Goal: Task Accomplishment & Management: Manage account settings

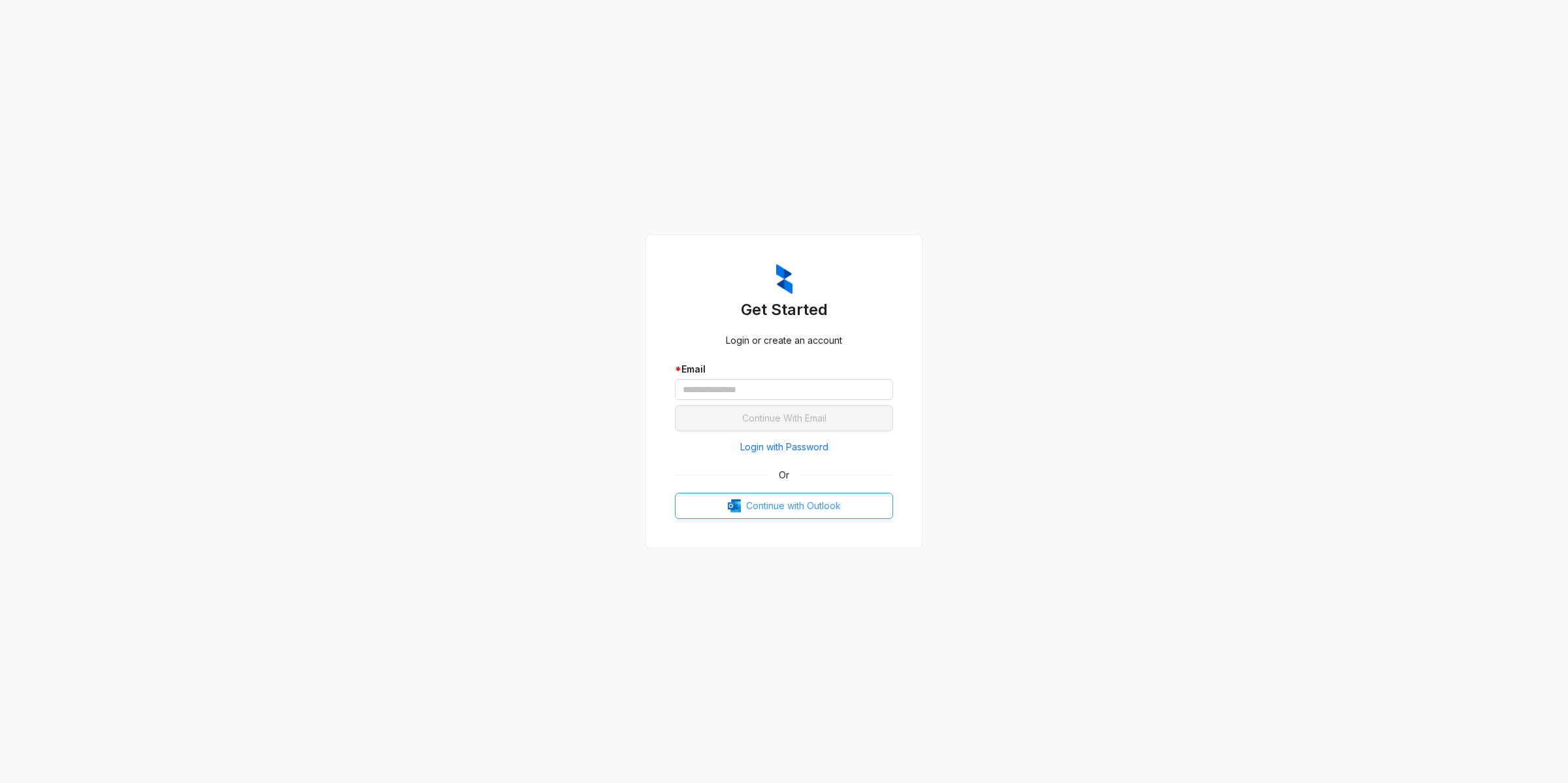
click at [768, 509] on span "Continue with Outlook" at bounding box center [793, 506] width 94 height 14
click at [739, 397] on input "text" at bounding box center [784, 389] width 218 height 21
click at [735, 387] on input "text" at bounding box center [784, 389] width 218 height 21
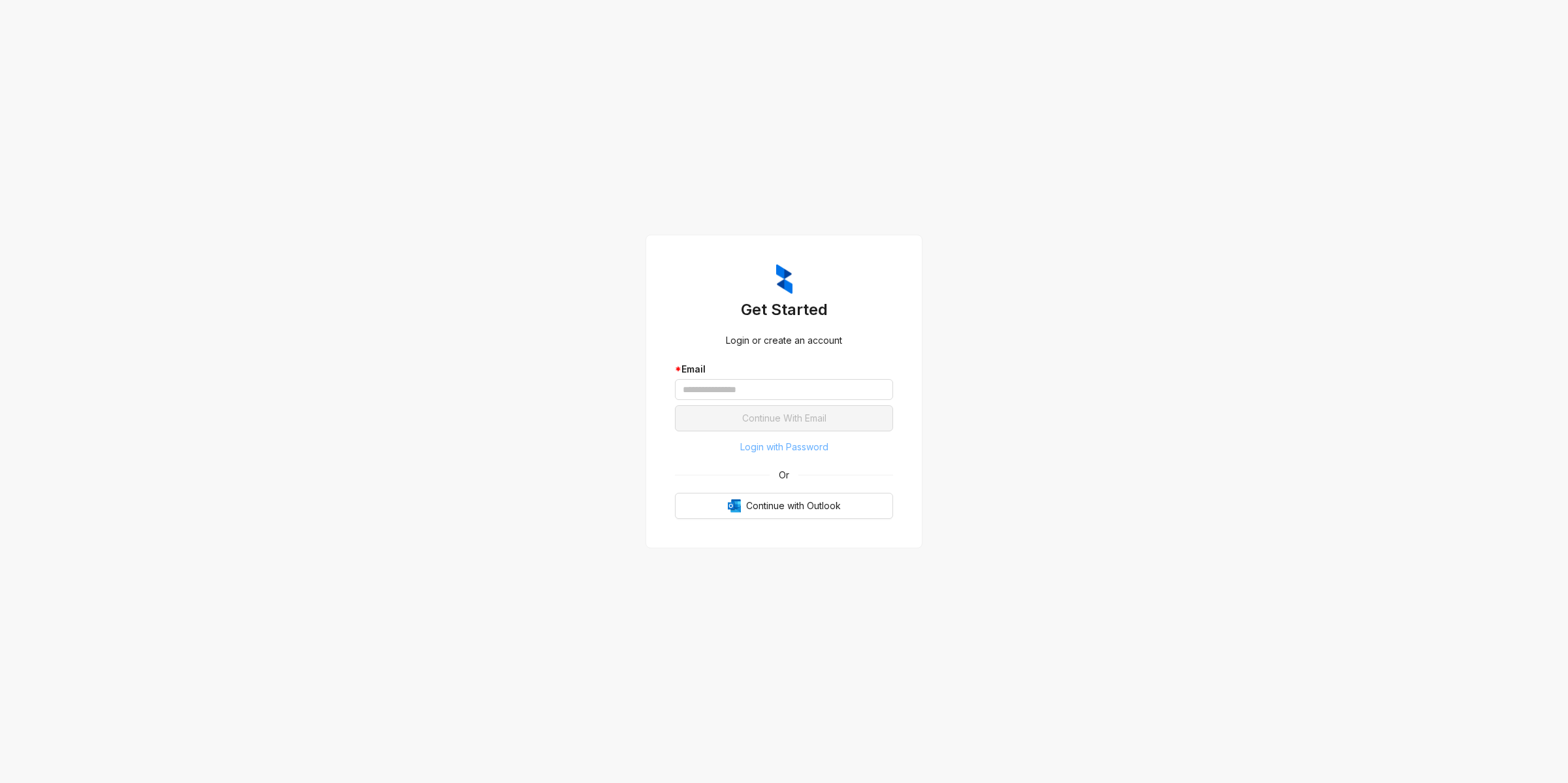
click at [821, 445] on span "Login with Password" at bounding box center [784, 447] width 88 height 14
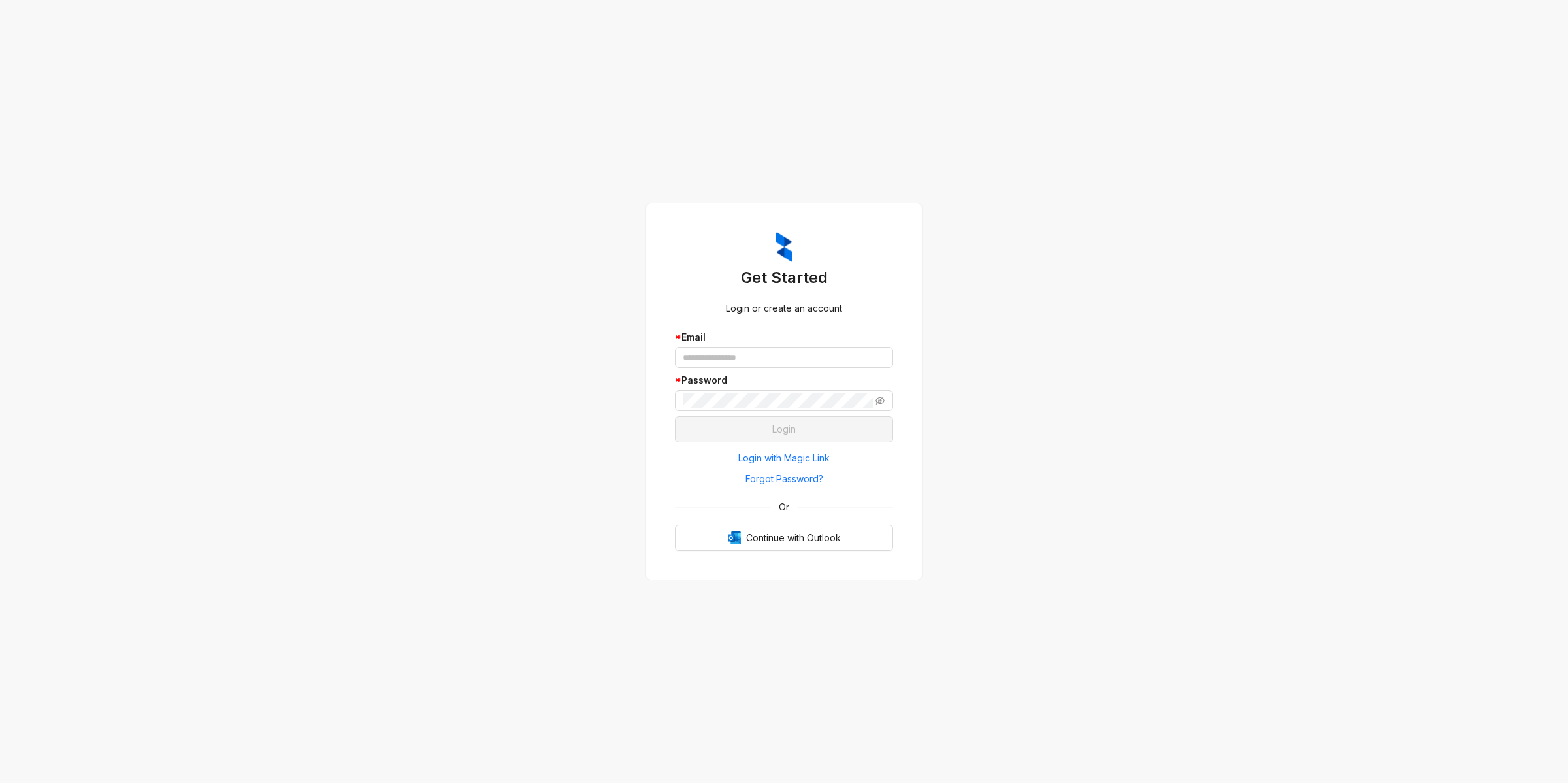
click at [710, 374] on div "* Password" at bounding box center [784, 380] width 218 height 14
click at [714, 364] on input "text" at bounding box center [784, 358] width 218 height 21
click at [884, 358] on keeper-lock "Open Keeper Popup" at bounding box center [878, 357] width 16 height 16
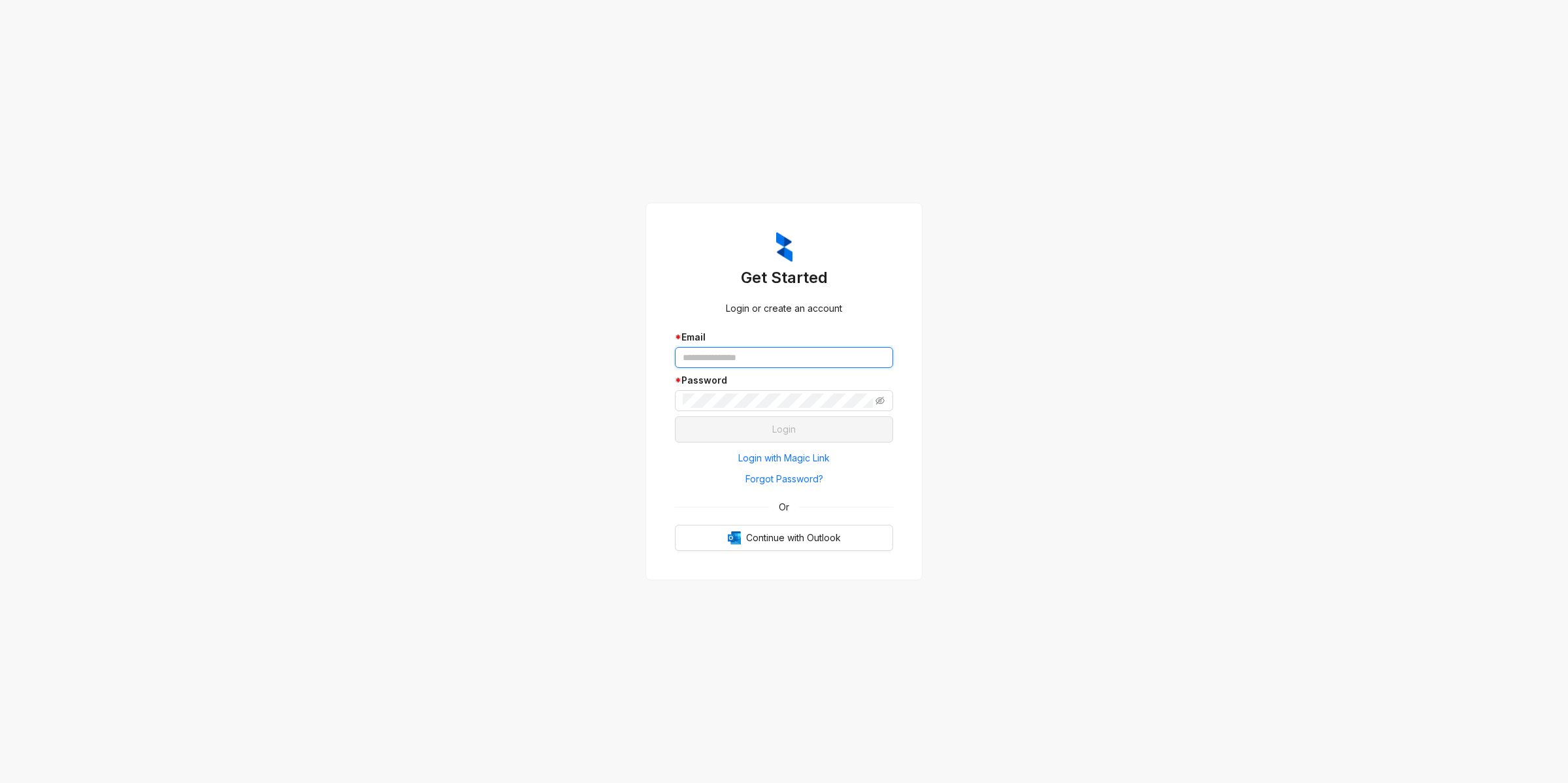
type input "**********"
click at [785, 434] on span "Login" at bounding box center [784, 429] width 23 height 14
click at [812, 429] on button "Login" at bounding box center [784, 429] width 218 height 26
click at [767, 429] on button "Login" at bounding box center [784, 429] width 218 height 26
click at [768, 429] on button "Login" at bounding box center [784, 429] width 218 height 26
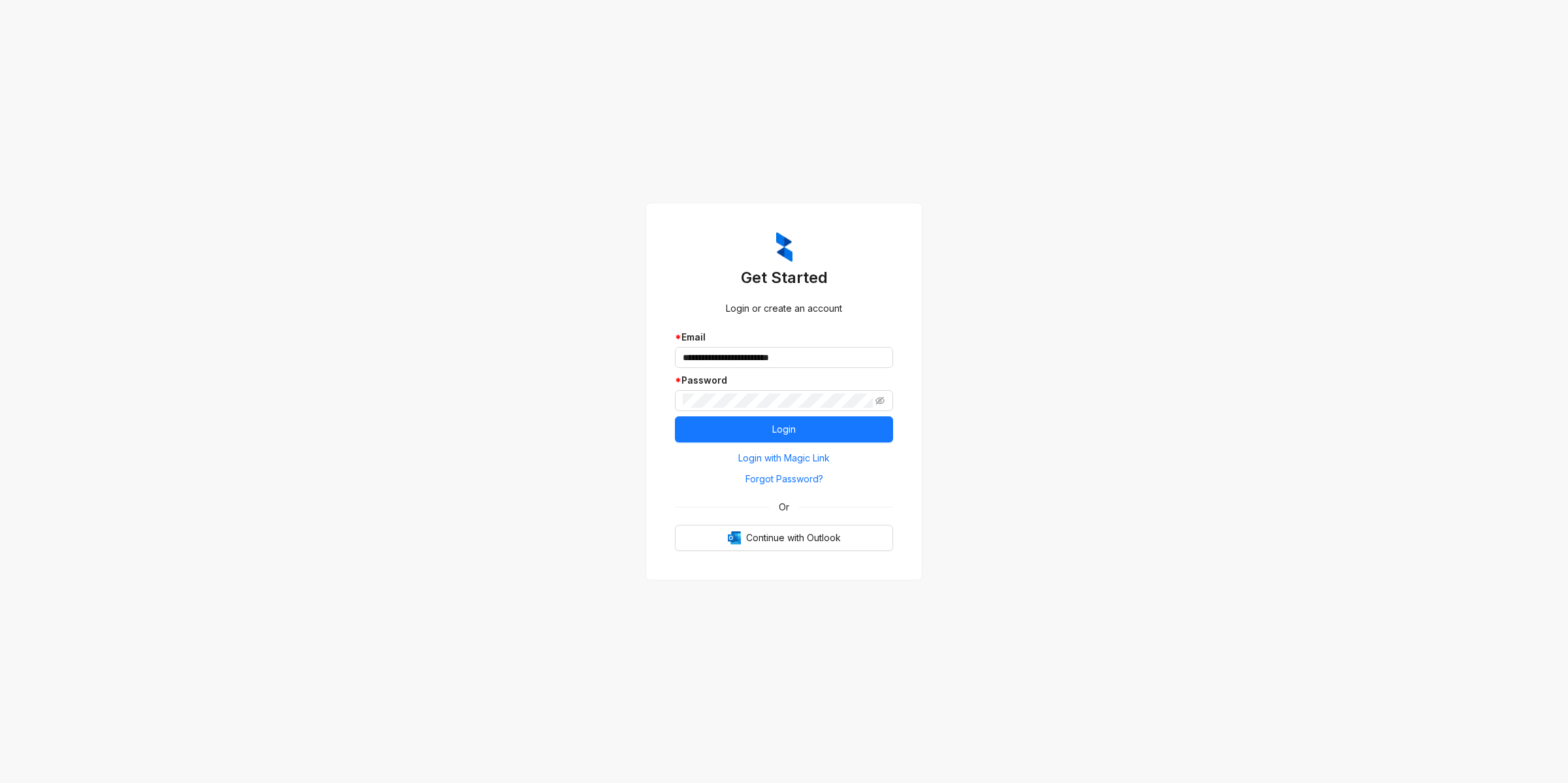
click at [1116, 353] on div "**********" at bounding box center [784, 392] width 1568 height 783
click at [894, 358] on div "**********" at bounding box center [784, 392] width 249 height 350
click at [764, 432] on button "Login" at bounding box center [784, 429] width 218 height 26
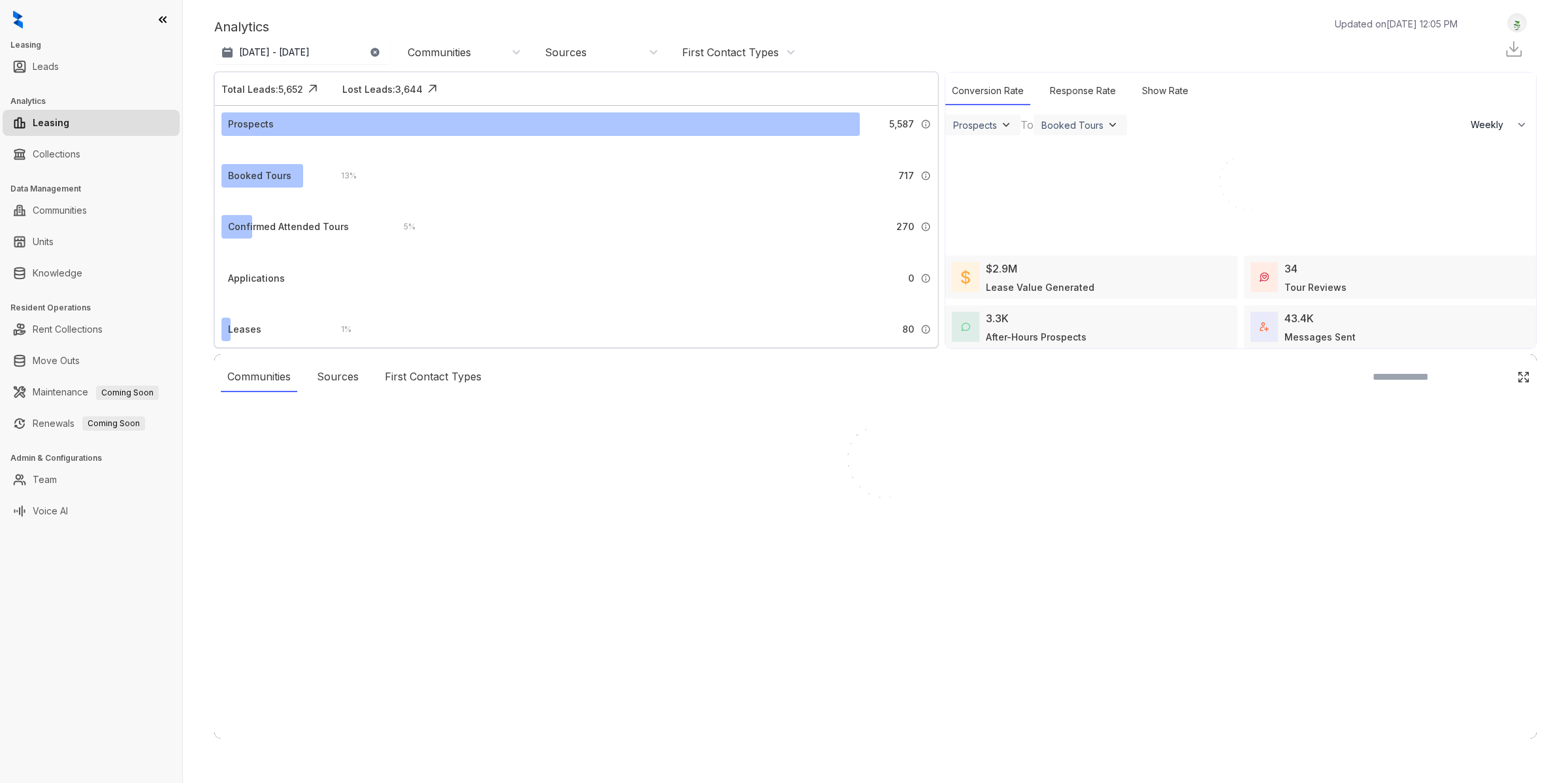
select select "******"
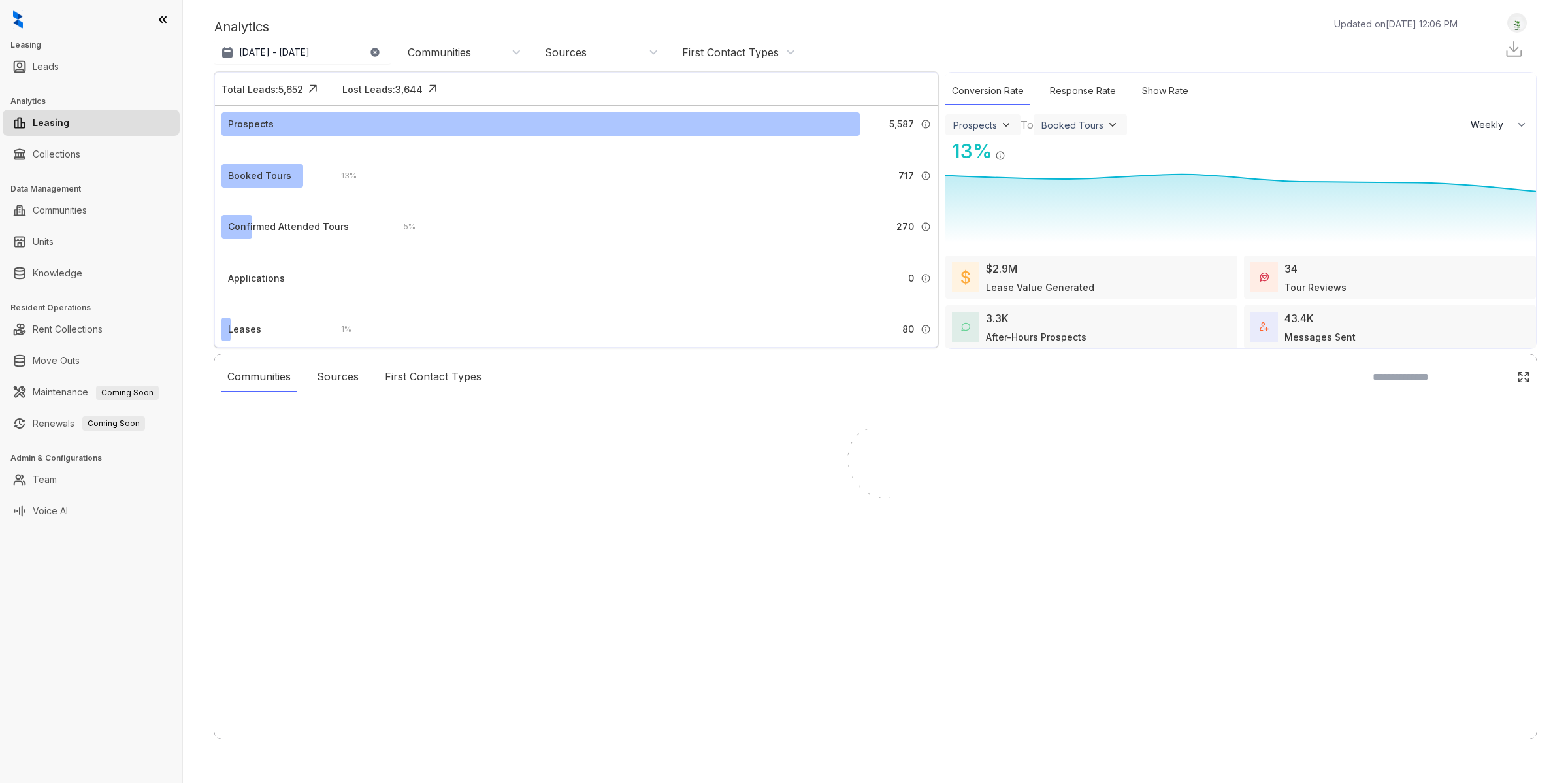
click at [1523, 21] on img at bounding box center [1517, 23] width 19 height 14
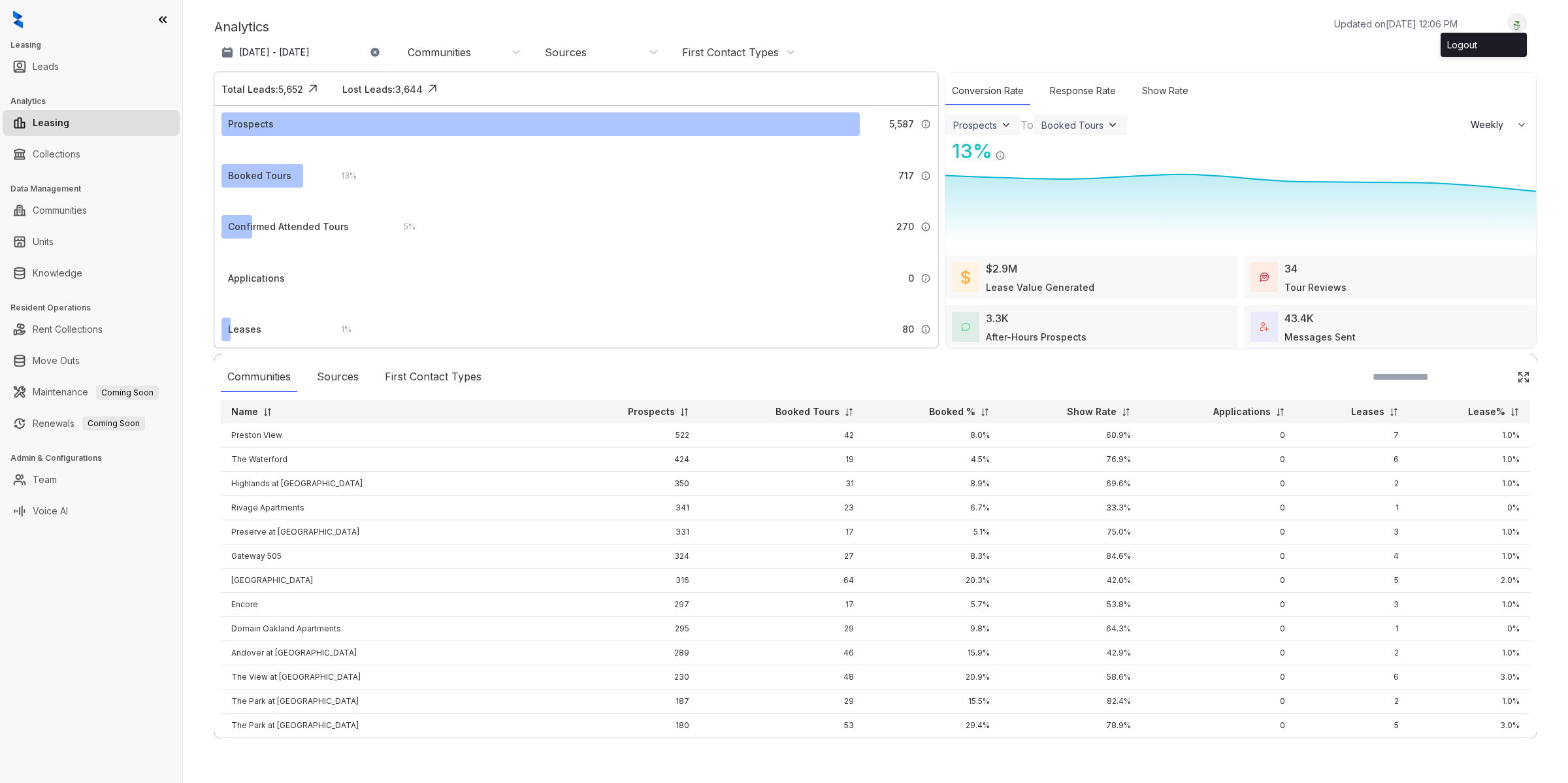
click at [1162, 23] on div "Analytics Updated on Aug 13, 2025, 12:06 PM" at bounding box center [842, 27] width 1256 height 19
click at [87, 218] on link "Communities" at bounding box center [59, 210] width 54 height 26
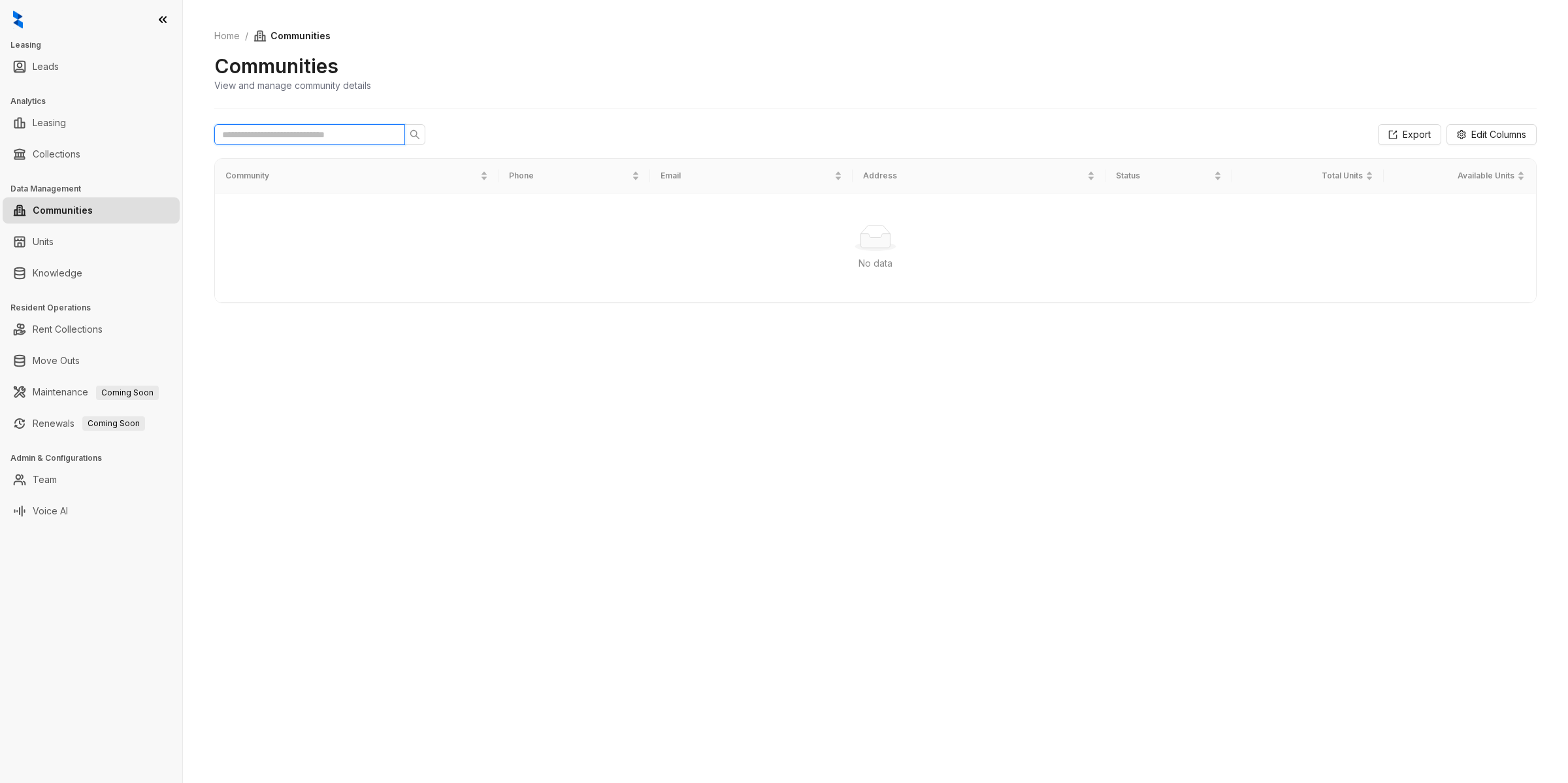
click at [270, 134] on input "text" at bounding box center [304, 134] width 165 height 14
type input "*******"
click at [227, 39] on link "Home" at bounding box center [227, 36] width 31 height 14
select select "******"
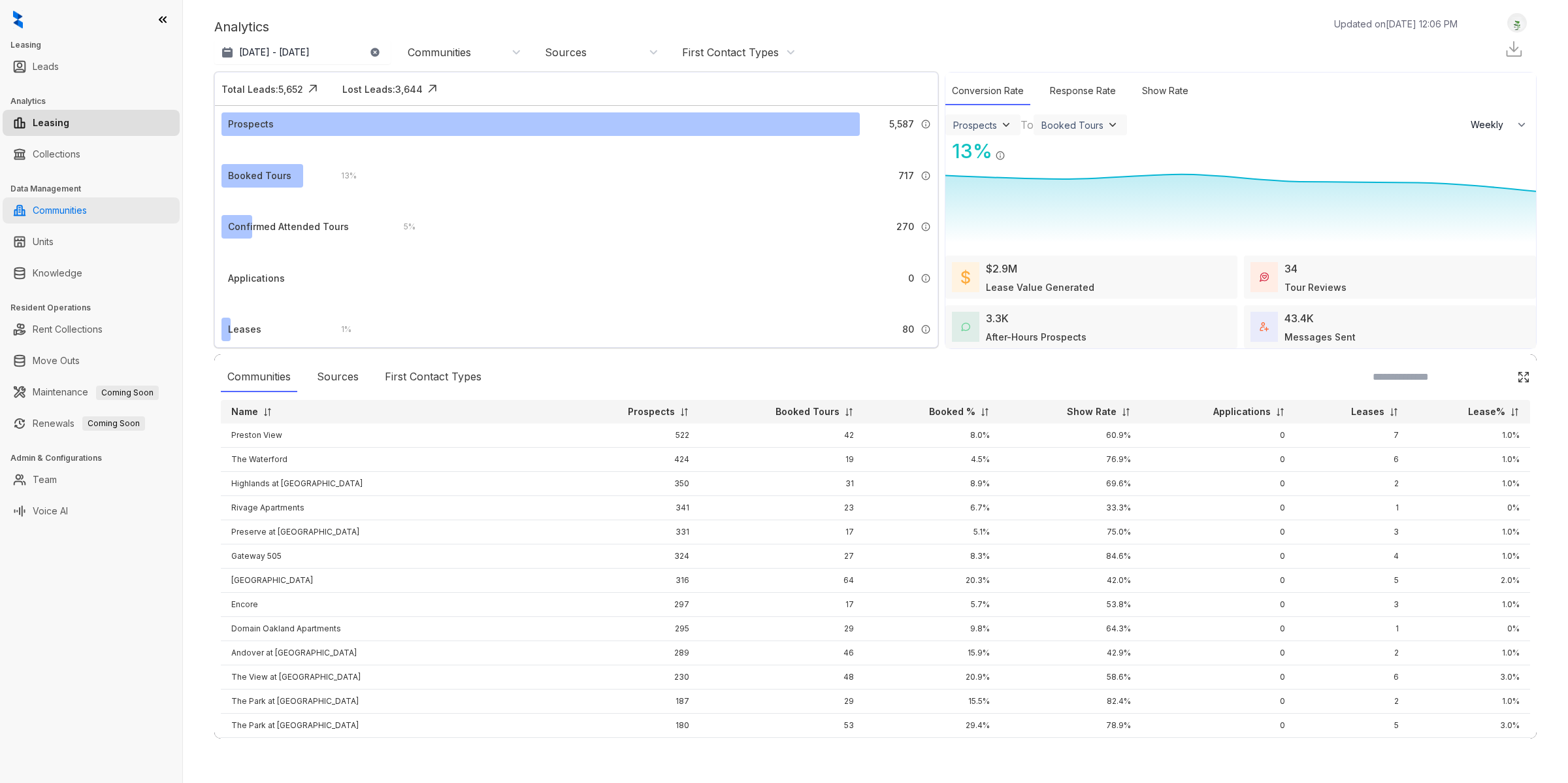
click at [82, 206] on link "Communities" at bounding box center [59, 210] width 54 height 26
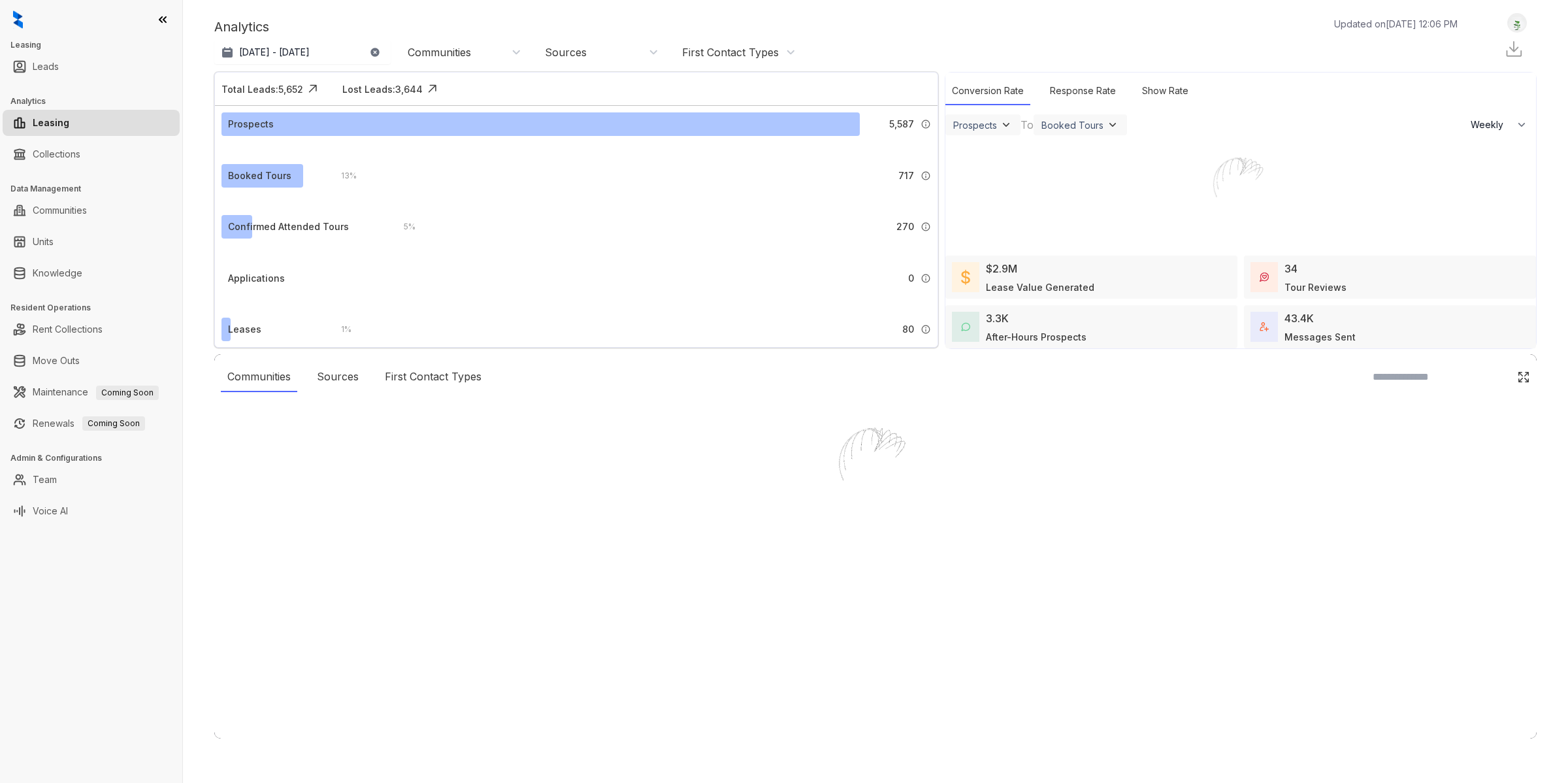
select select "******"
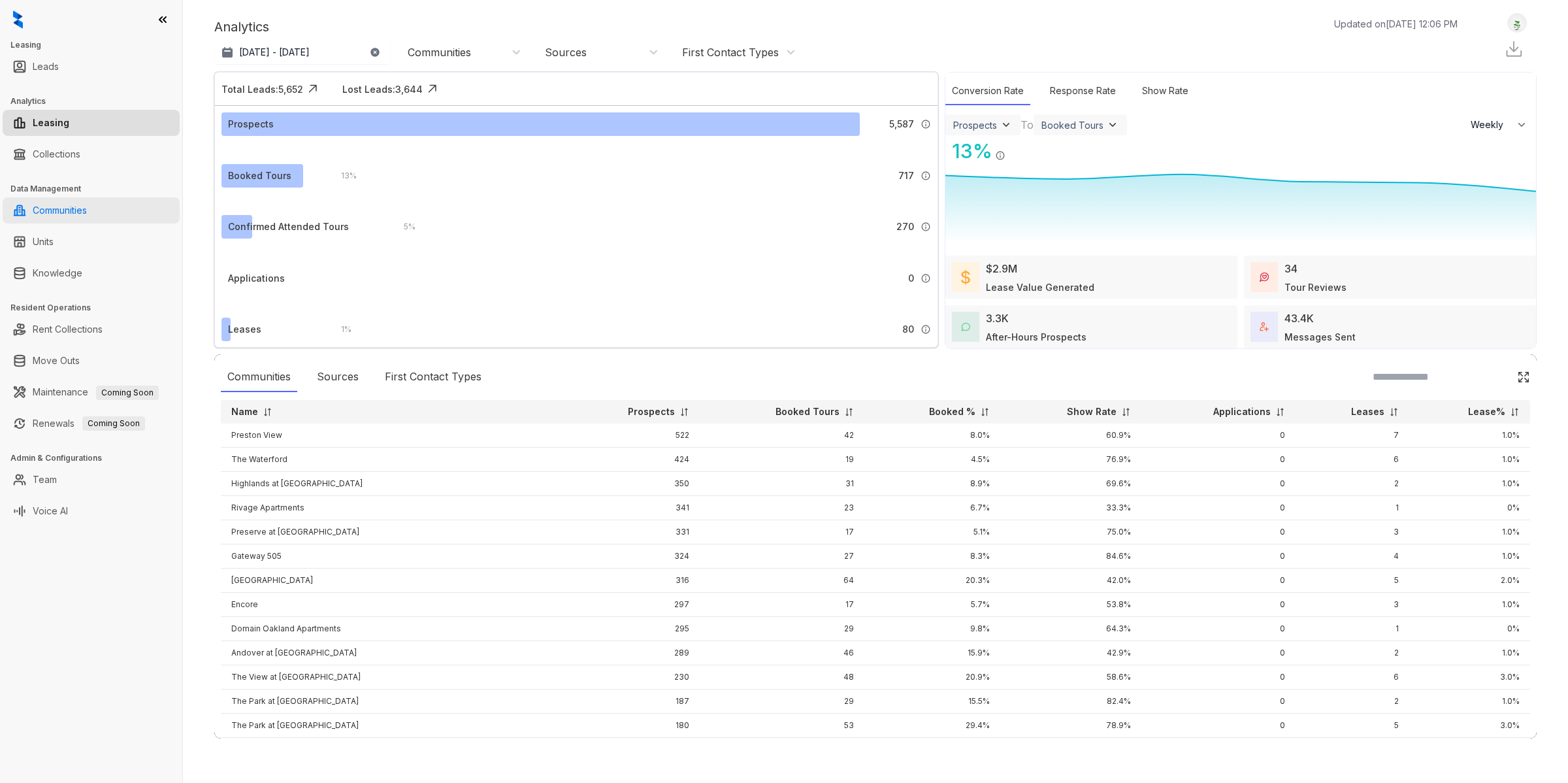
click at [66, 205] on link "Communities" at bounding box center [59, 210] width 54 height 26
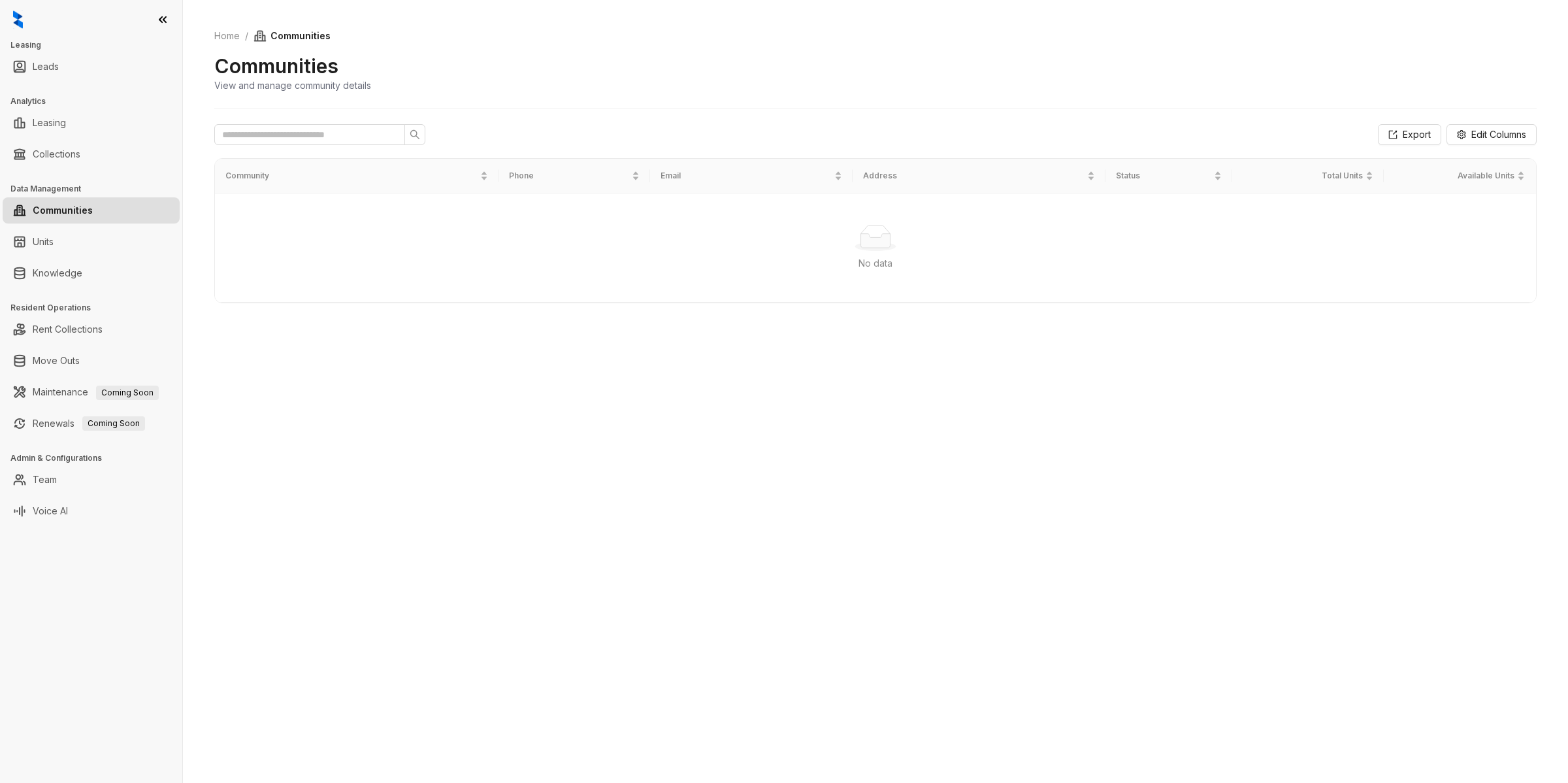
click at [92, 26] on div at bounding box center [91, 19] width 183 height 39
click at [161, 23] on icon at bounding box center [163, 19] width 13 height 13
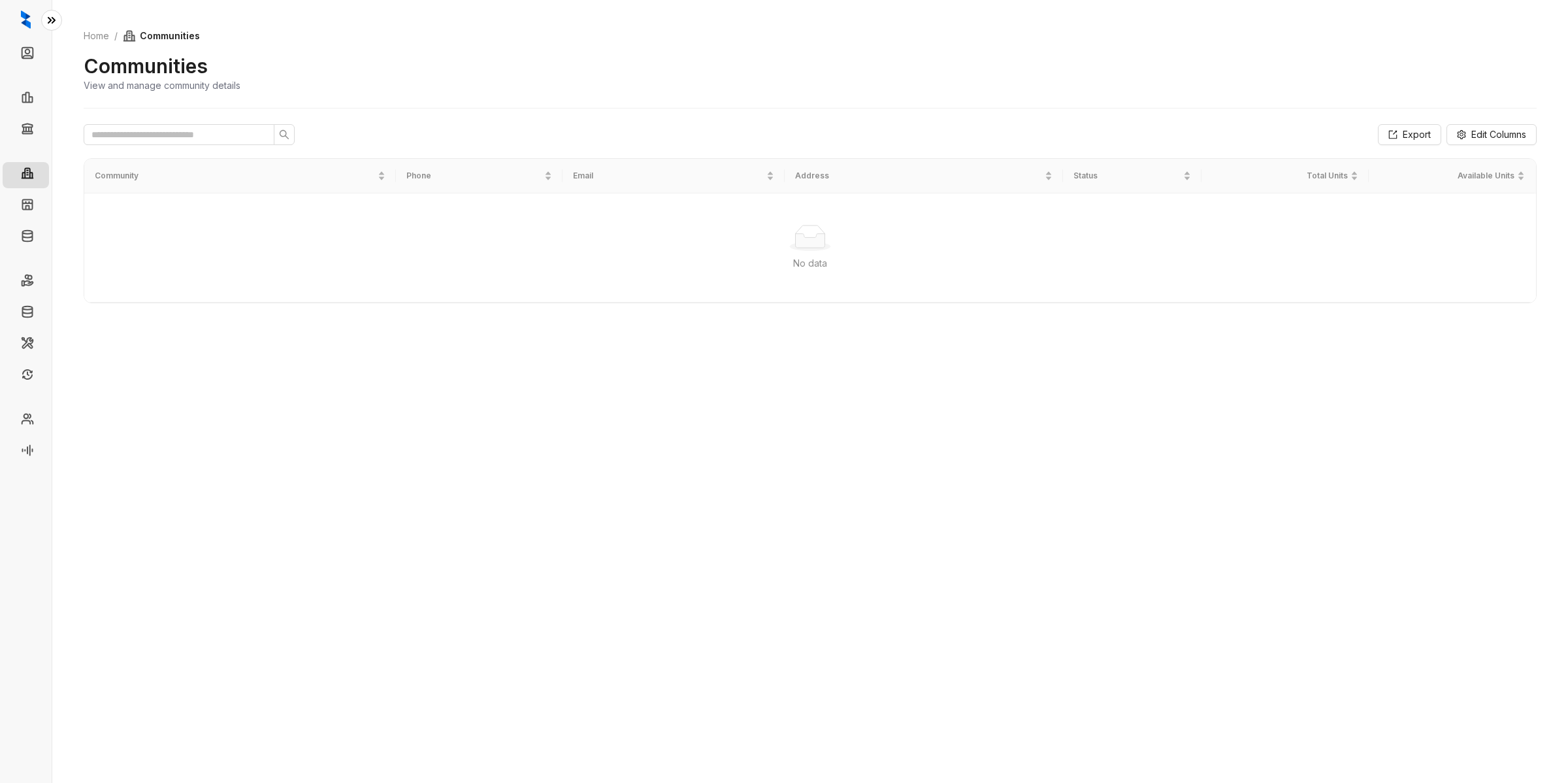
click at [61, 17] on button at bounding box center [52, 20] width 21 height 21
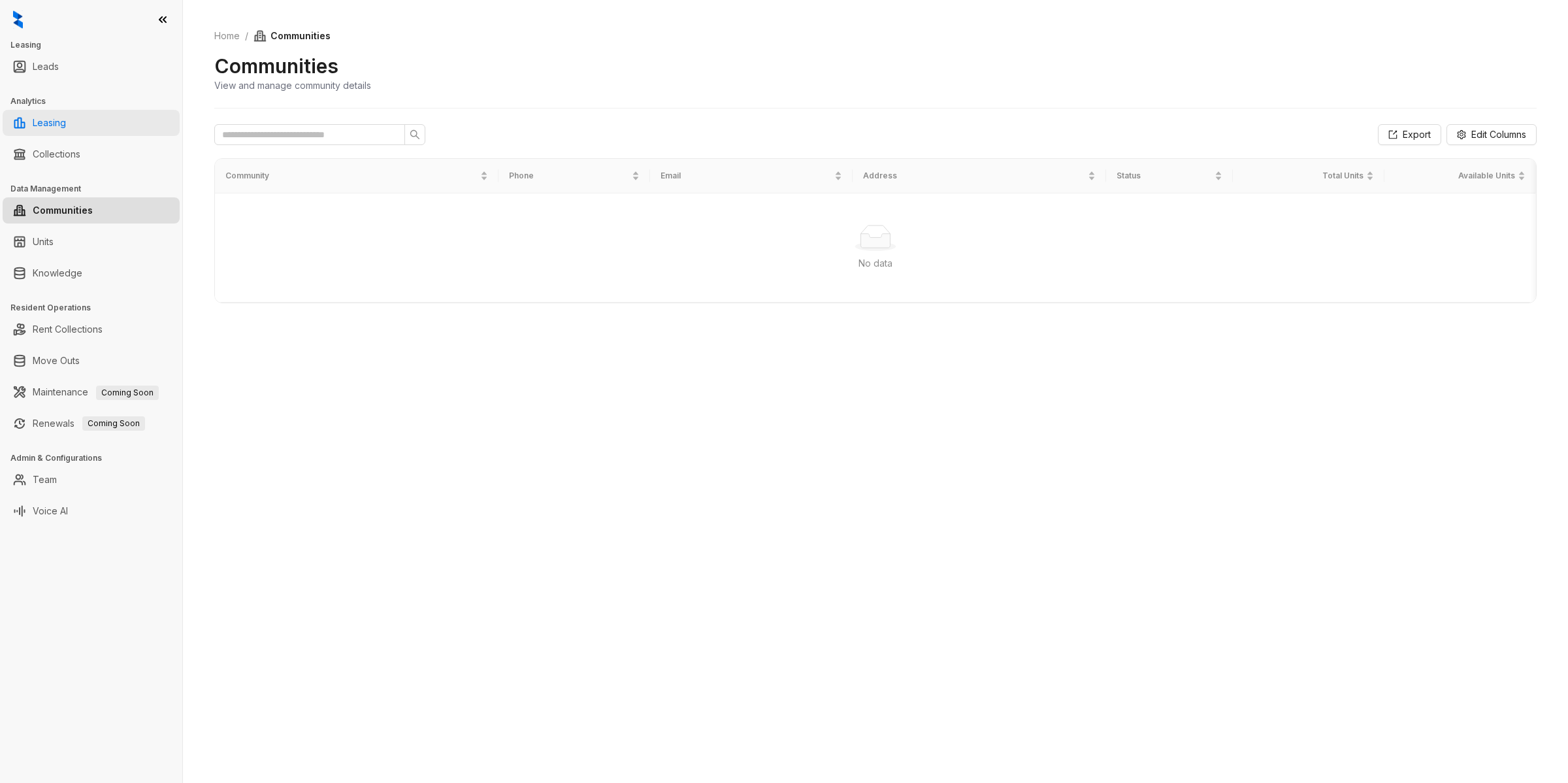
click at [60, 126] on link "Leasing" at bounding box center [49, 123] width 33 height 26
select select "******"
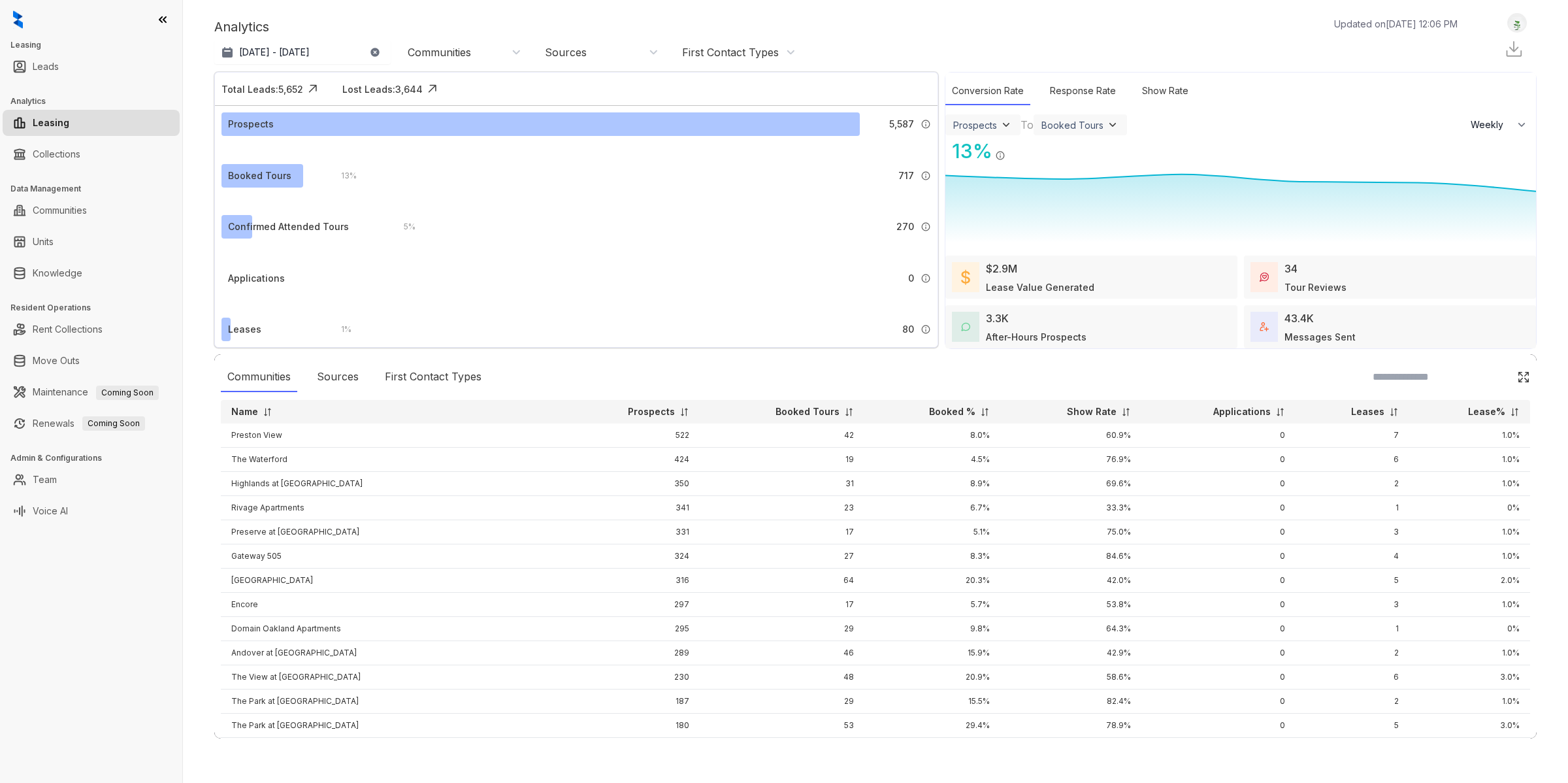
click at [1518, 21] on img at bounding box center [1517, 23] width 19 height 14
click at [1472, 41] on div "Logout" at bounding box center [1484, 45] width 80 height 18
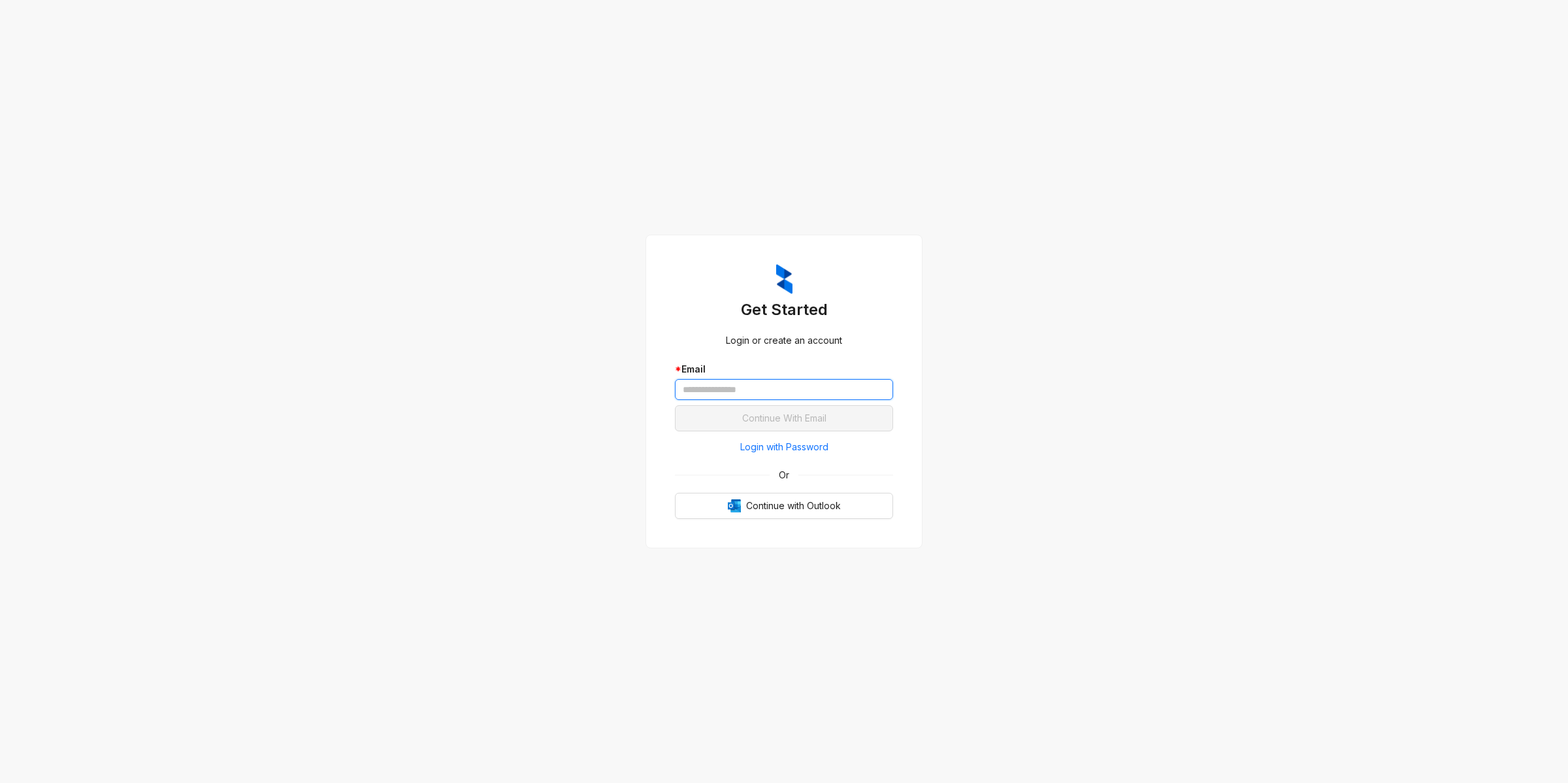
click at [703, 396] on input "text" at bounding box center [784, 389] width 218 height 21
click at [706, 391] on input "text" at bounding box center [784, 389] width 218 height 21
click at [708, 390] on input "text" at bounding box center [784, 389] width 218 height 21
click at [879, 387] on keeper-lock "Open Keeper Popup" at bounding box center [878, 389] width 16 height 16
type input "**********"
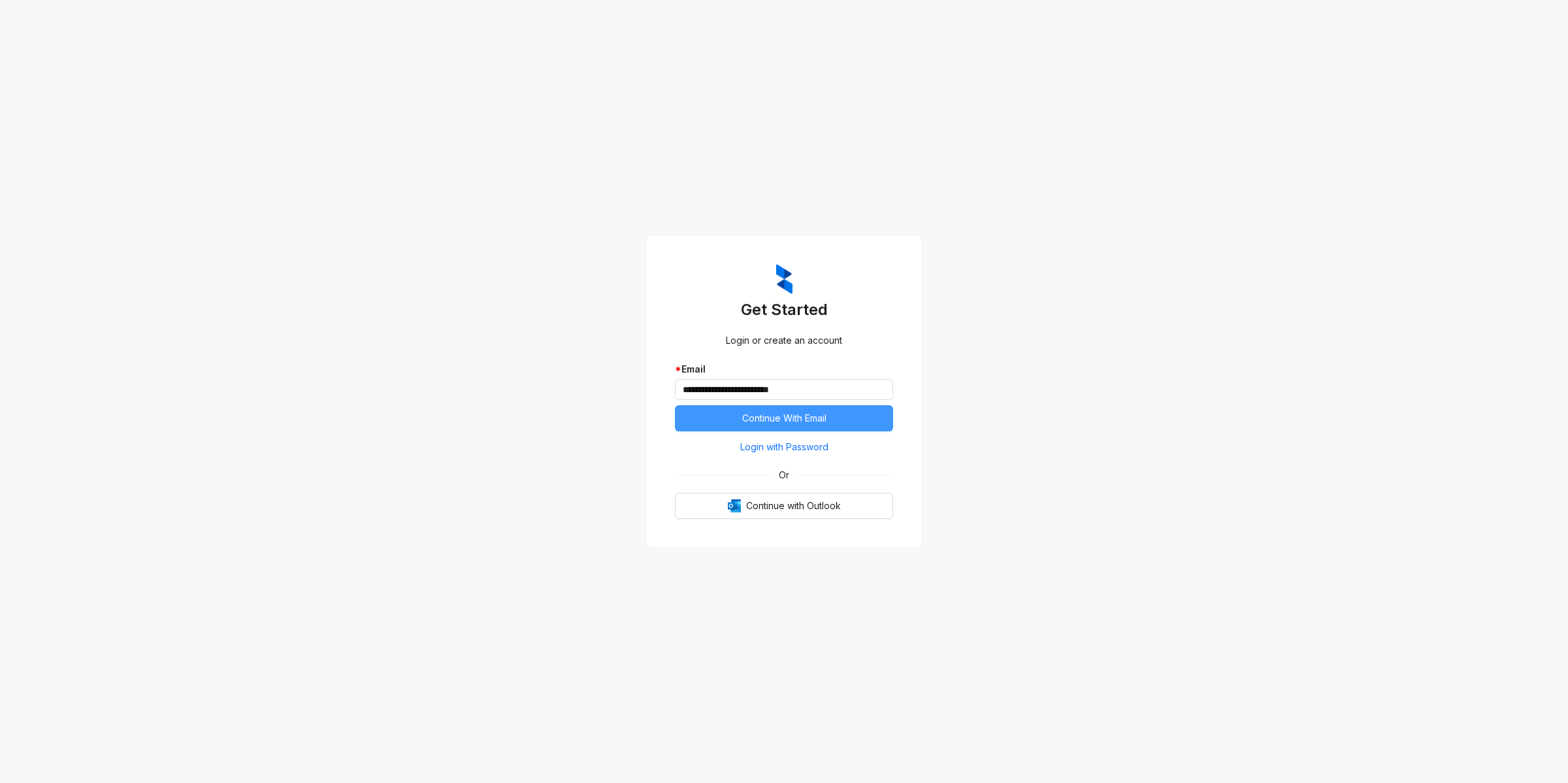
click at [821, 422] on span "Continue With Email" at bounding box center [784, 418] width 84 height 14
click at [763, 448] on span "Login with Password" at bounding box center [784, 447] width 88 height 14
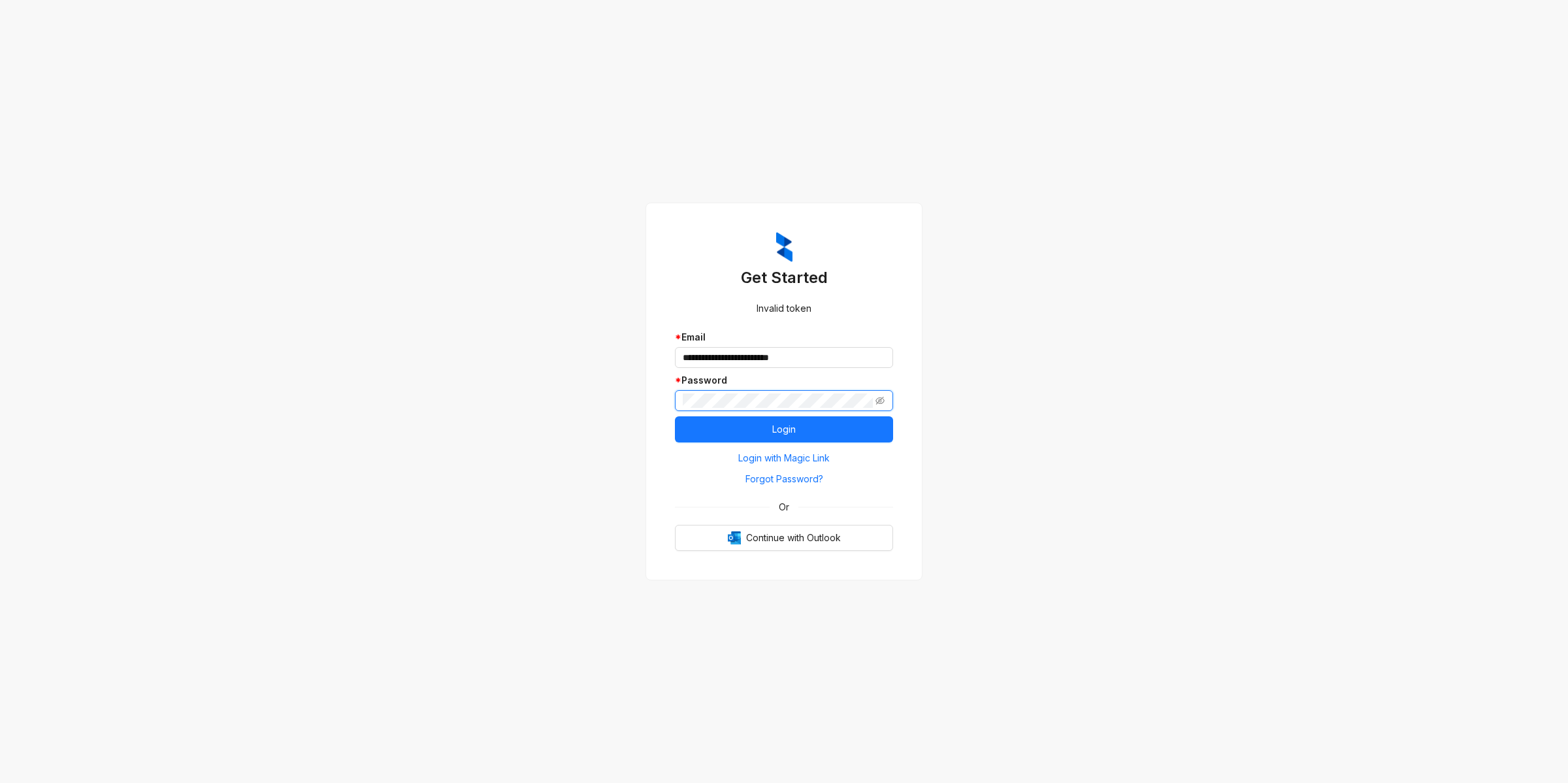
click at [675, 416] on button "Login" at bounding box center [784, 429] width 218 height 26
click at [790, 432] on span "Login" at bounding box center [784, 429] width 23 height 14
click at [1235, 357] on div "**********" at bounding box center [784, 392] width 1568 height 783
click at [884, 400] on icon "eye-invisible" at bounding box center [880, 400] width 9 height 8
click at [759, 425] on button "Login" at bounding box center [784, 429] width 218 height 26
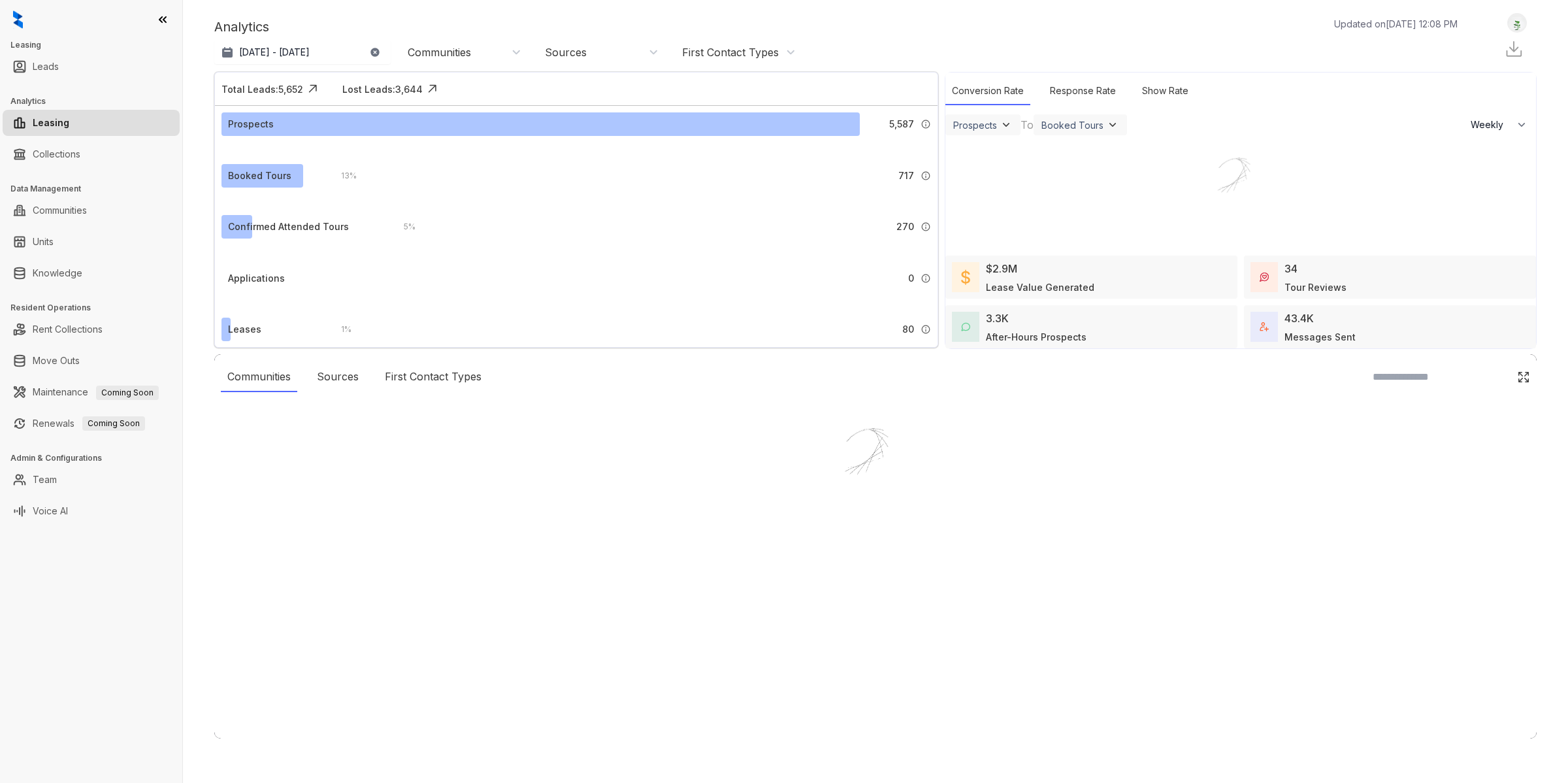
select select "******"
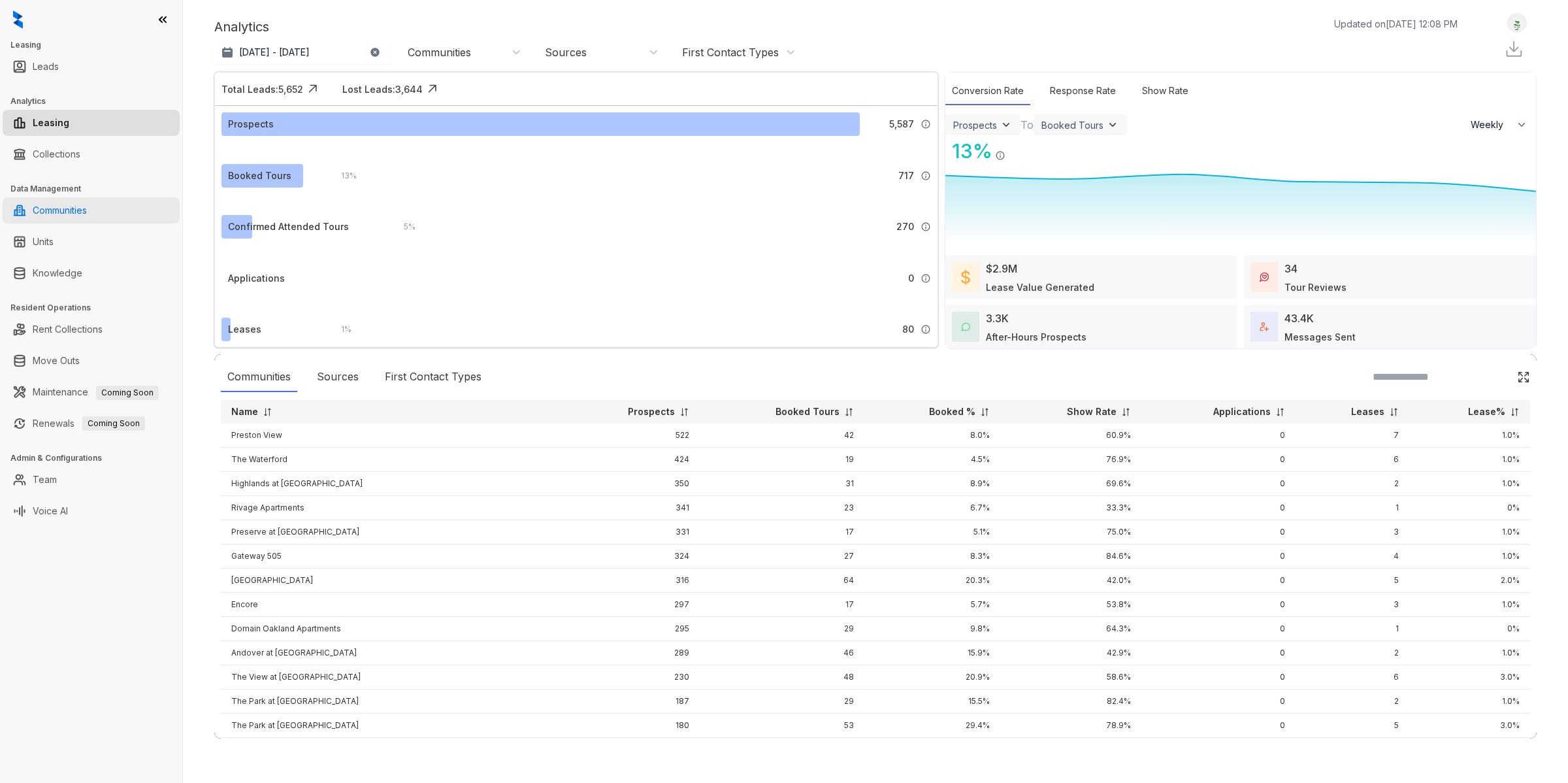
click at [72, 213] on link "Communities" at bounding box center [59, 210] width 54 height 26
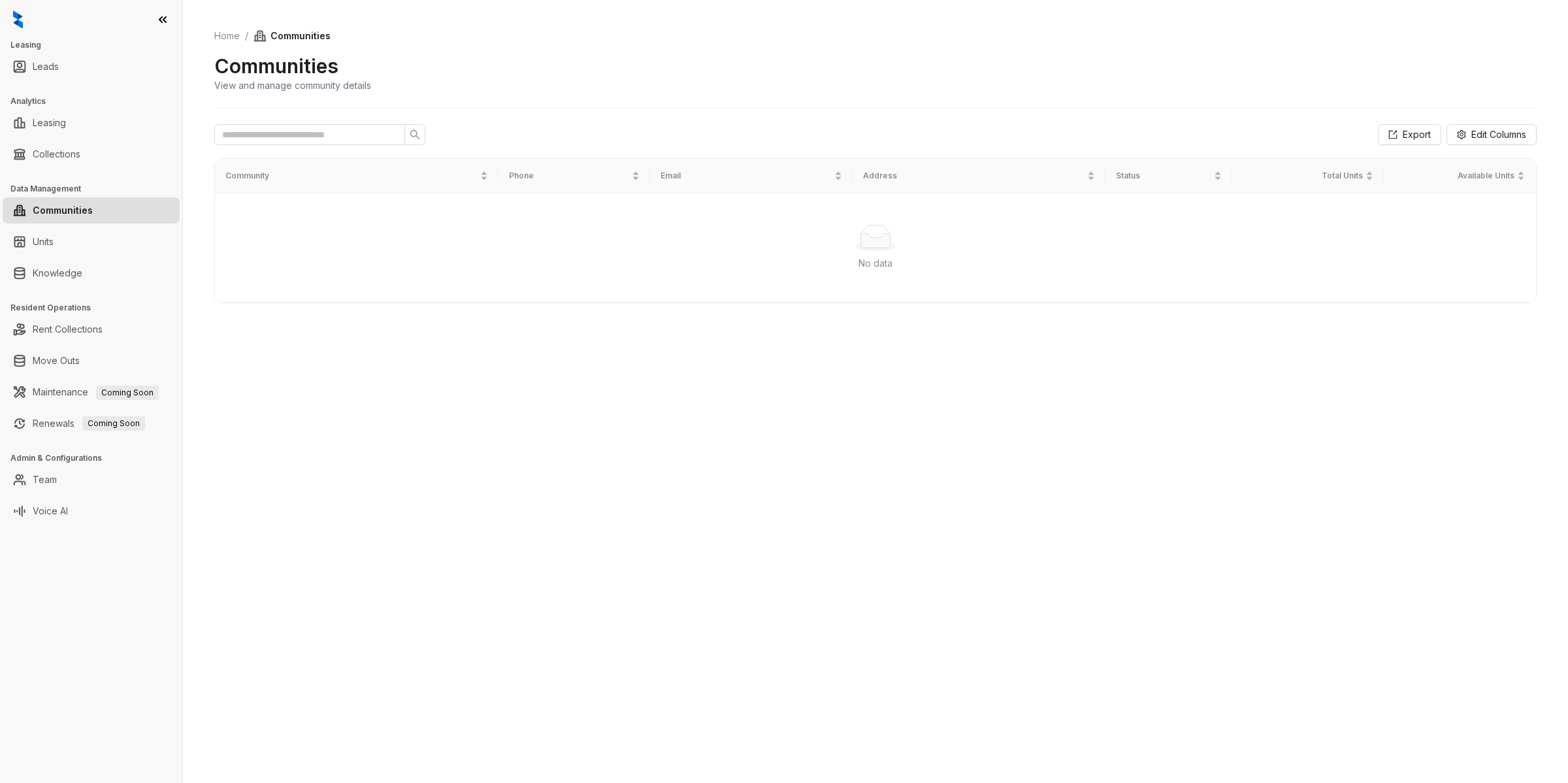
click at [93, 209] on link "Communities" at bounding box center [62, 210] width 60 height 26
click at [415, 244] on div "No data" at bounding box center [876, 238] width 1290 height 26
click at [743, 258] on div "No data" at bounding box center [876, 263] width 1290 height 14
click at [781, 261] on div "No data" at bounding box center [876, 263] width 1290 height 14
click at [56, 487] on link "Team" at bounding box center [44, 480] width 24 height 26
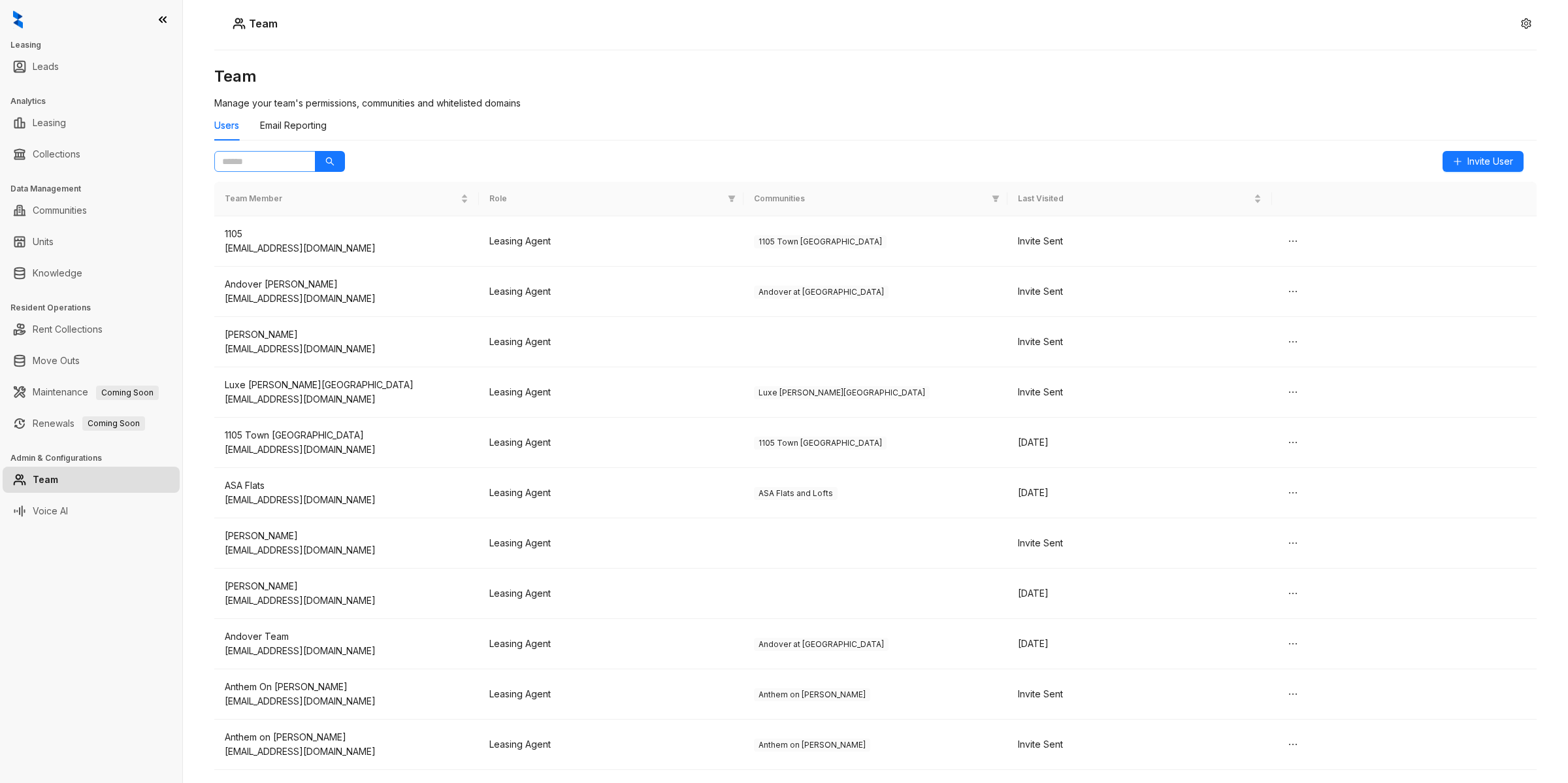
click at [220, 152] on span at bounding box center [265, 161] width 101 height 21
click at [247, 158] on input "text" at bounding box center [259, 161] width 75 height 14
type input "*****"
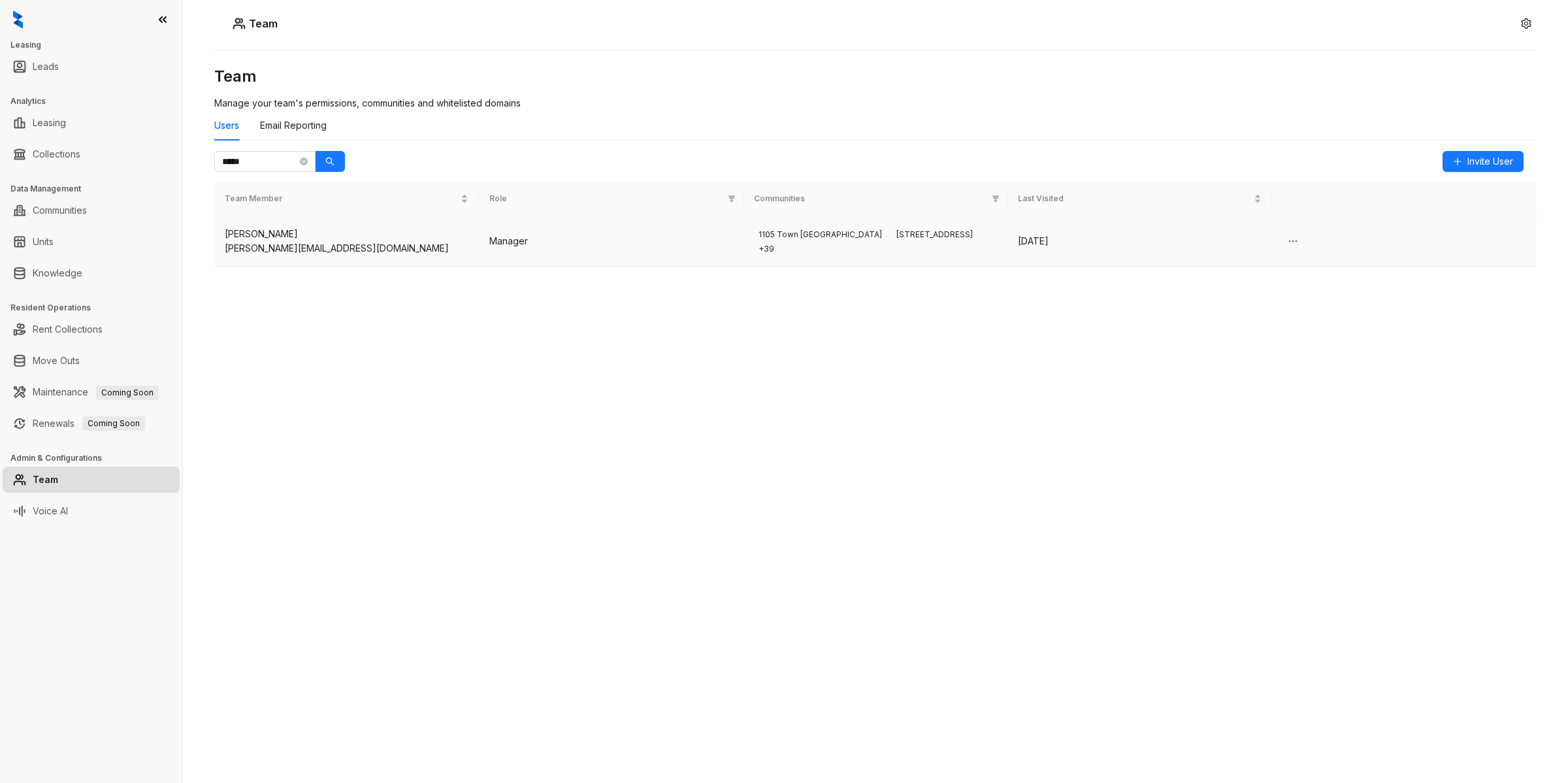
click at [331, 234] on div "[PERSON_NAME]" at bounding box center [347, 234] width 244 height 14
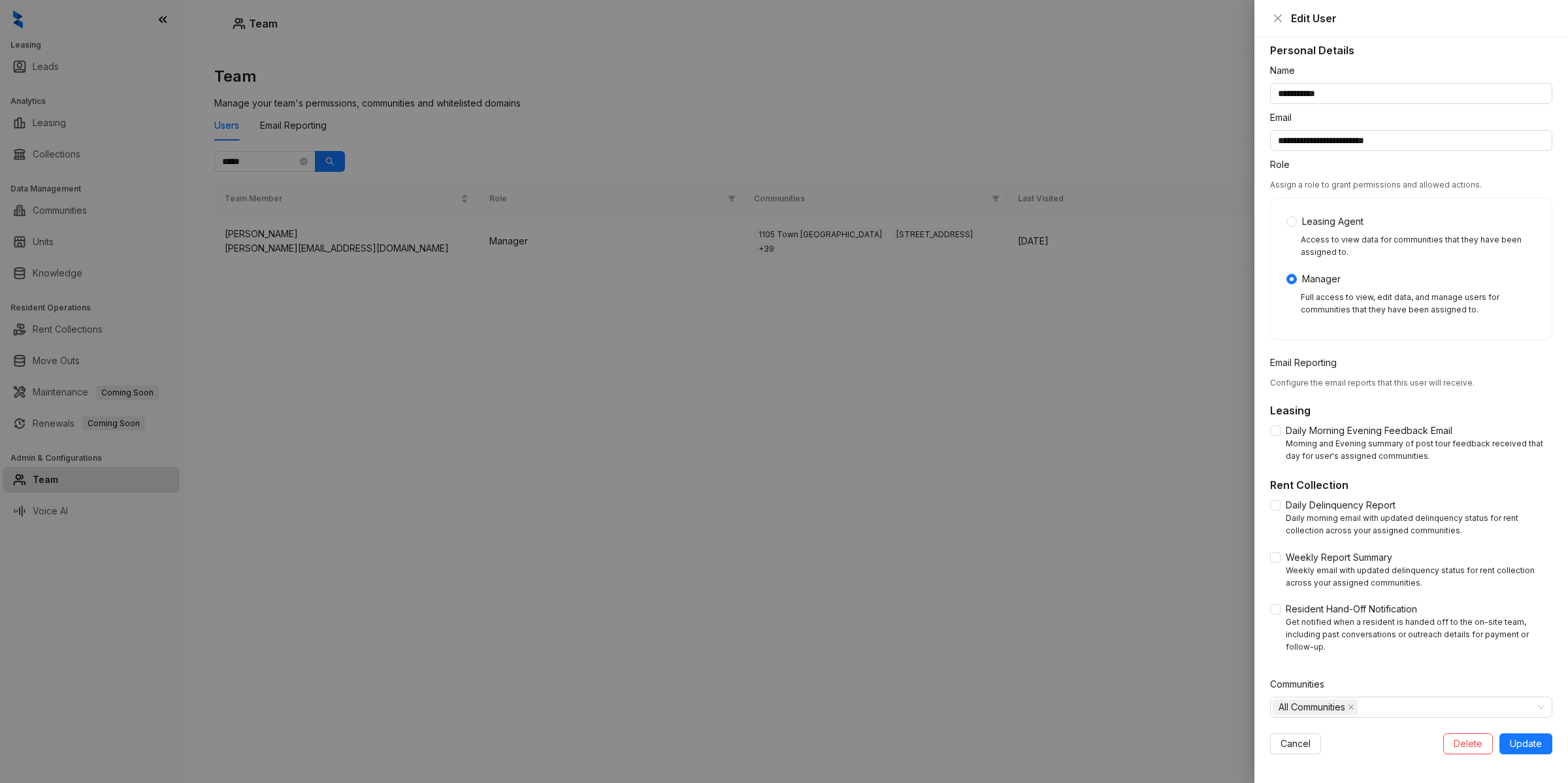
scroll to position [14, 0]
click at [1310, 703] on span "All Communities" at bounding box center [1312, 704] width 67 height 14
click at [1279, 729] on icon "caret-down" at bounding box center [1280, 731] width 6 height 6
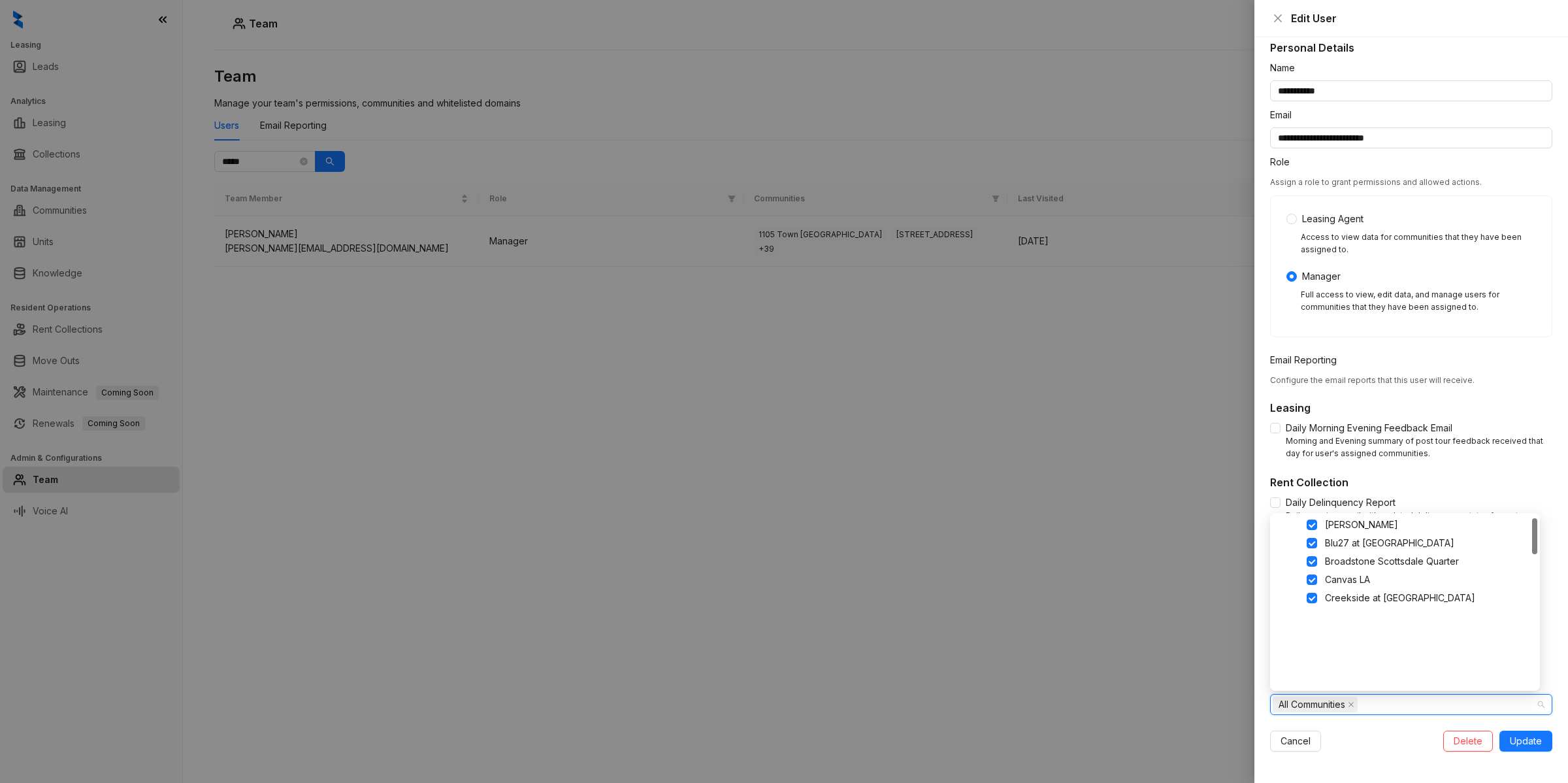
scroll to position [0, 0]
click at [984, 423] on div at bounding box center [784, 392] width 1568 height 783
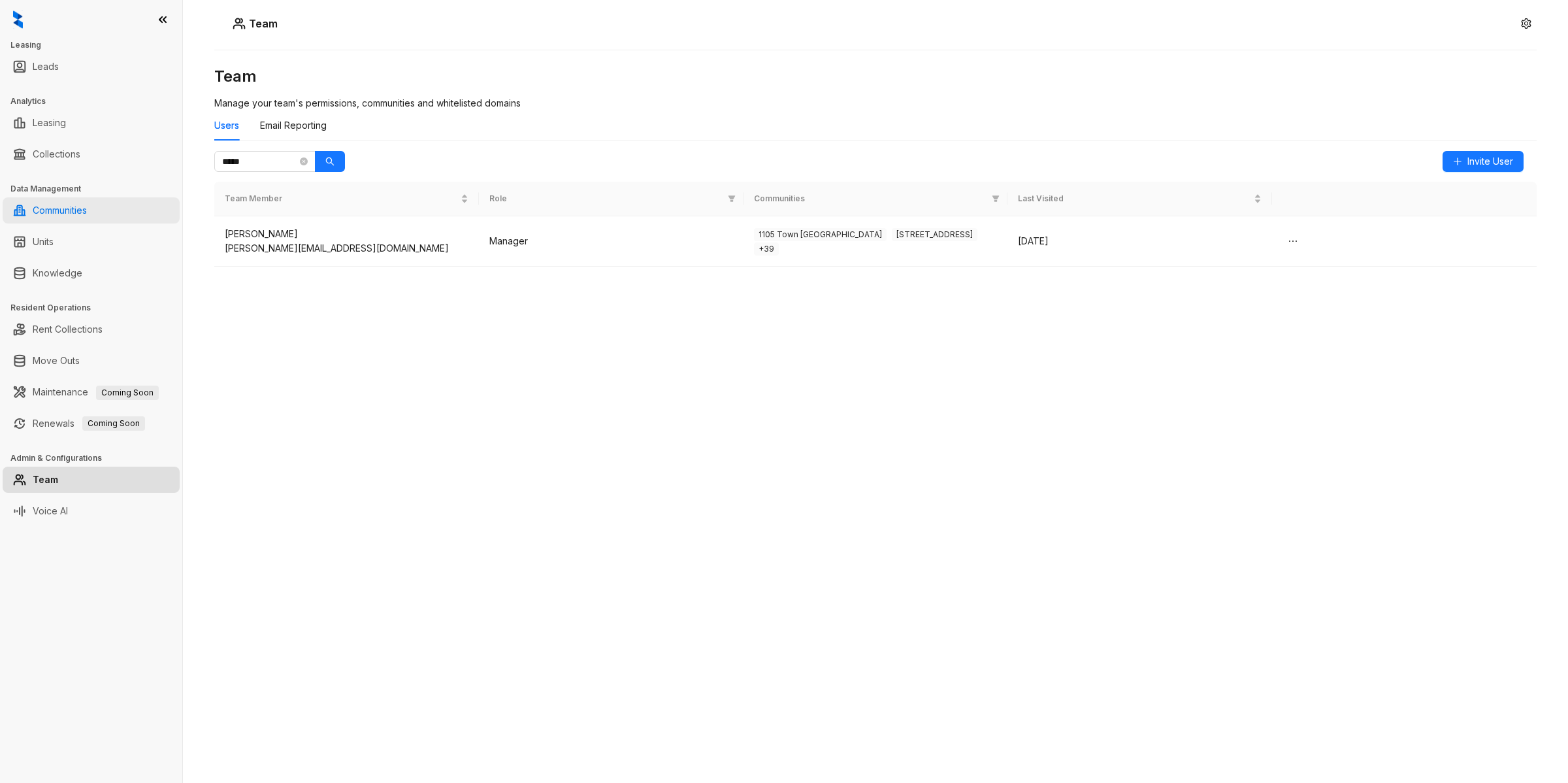
click at [87, 218] on link "Communities" at bounding box center [59, 210] width 54 height 26
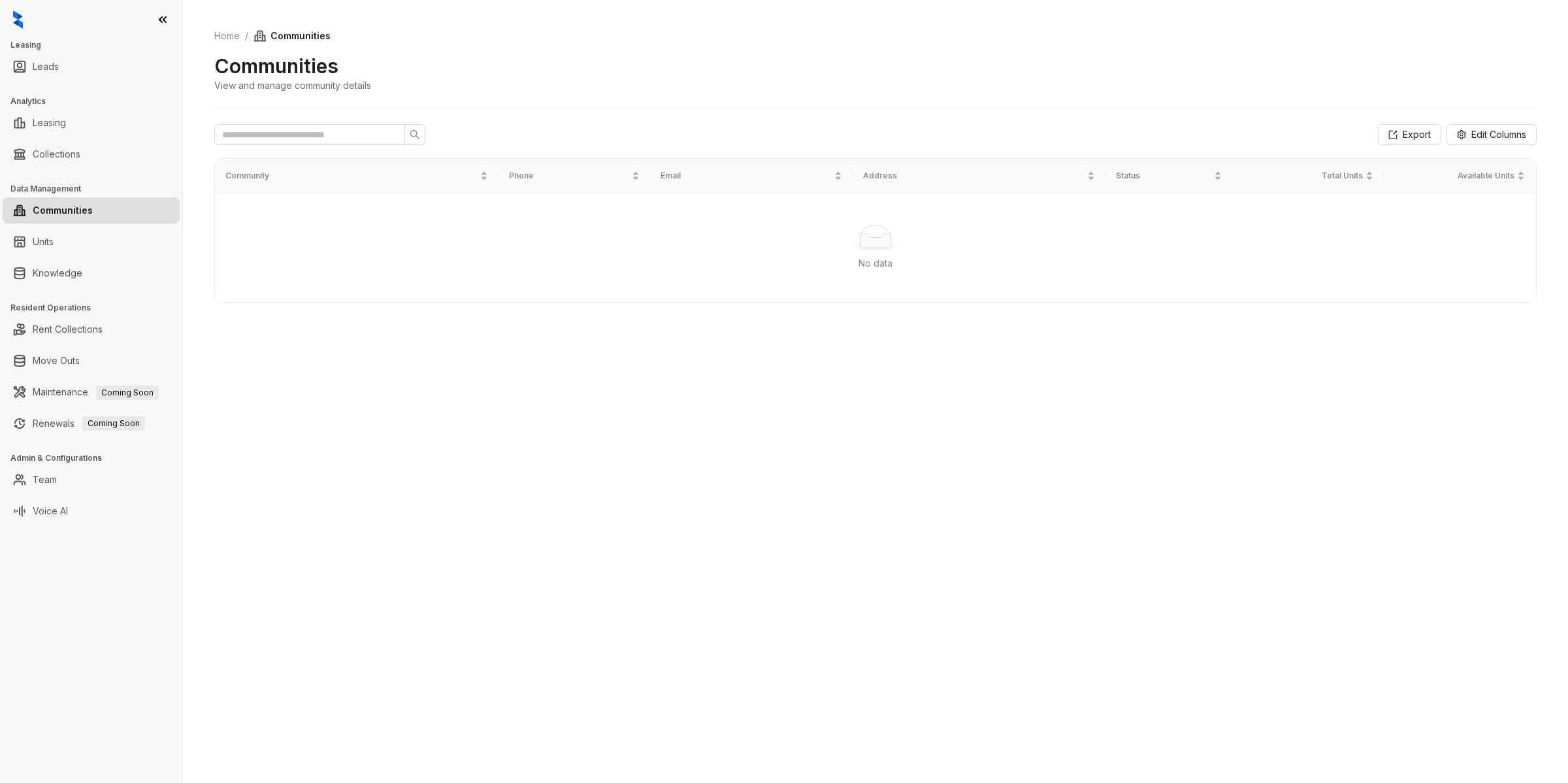
click at [475, 259] on div "No data" at bounding box center [876, 263] width 1290 height 14
click at [477, 259] on div "No data" at bounding box center [876, 263] width 1290 height 14
click at [481, 258] on div "No data" at bounding box center [876, 263] width 1290 height 14
click at [325, 145] on span at bounding box center [309, 134] width 191 height 21
type input "*"
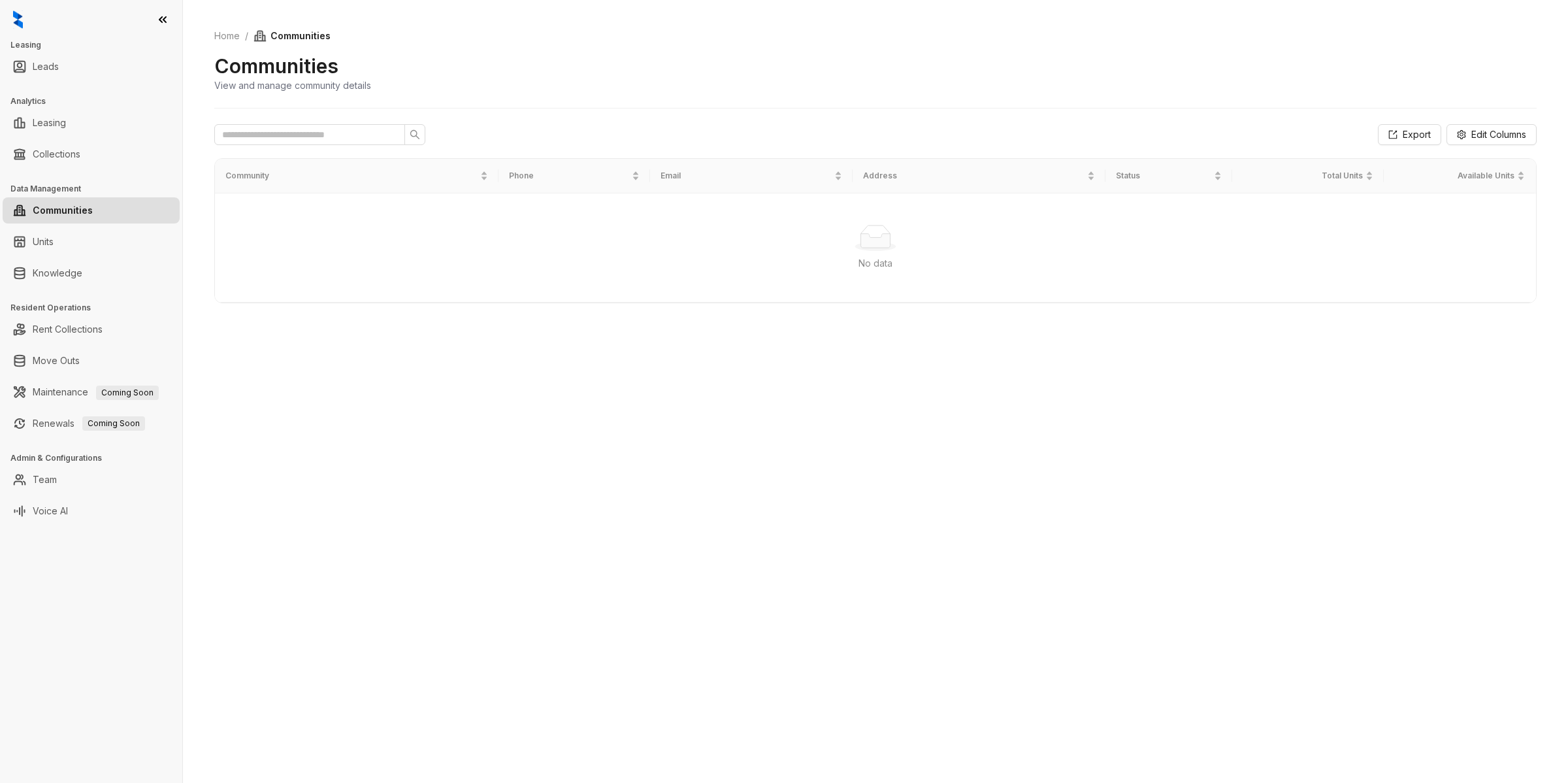
click at [537, 458] on div "Home / Communities Communities View and manage community details Export Edit Co…" at bounding box center [876, 392] width 1385 height 783
click at [56, 488] on link "Team" at bounding box center [44, 480] width 24 height 26
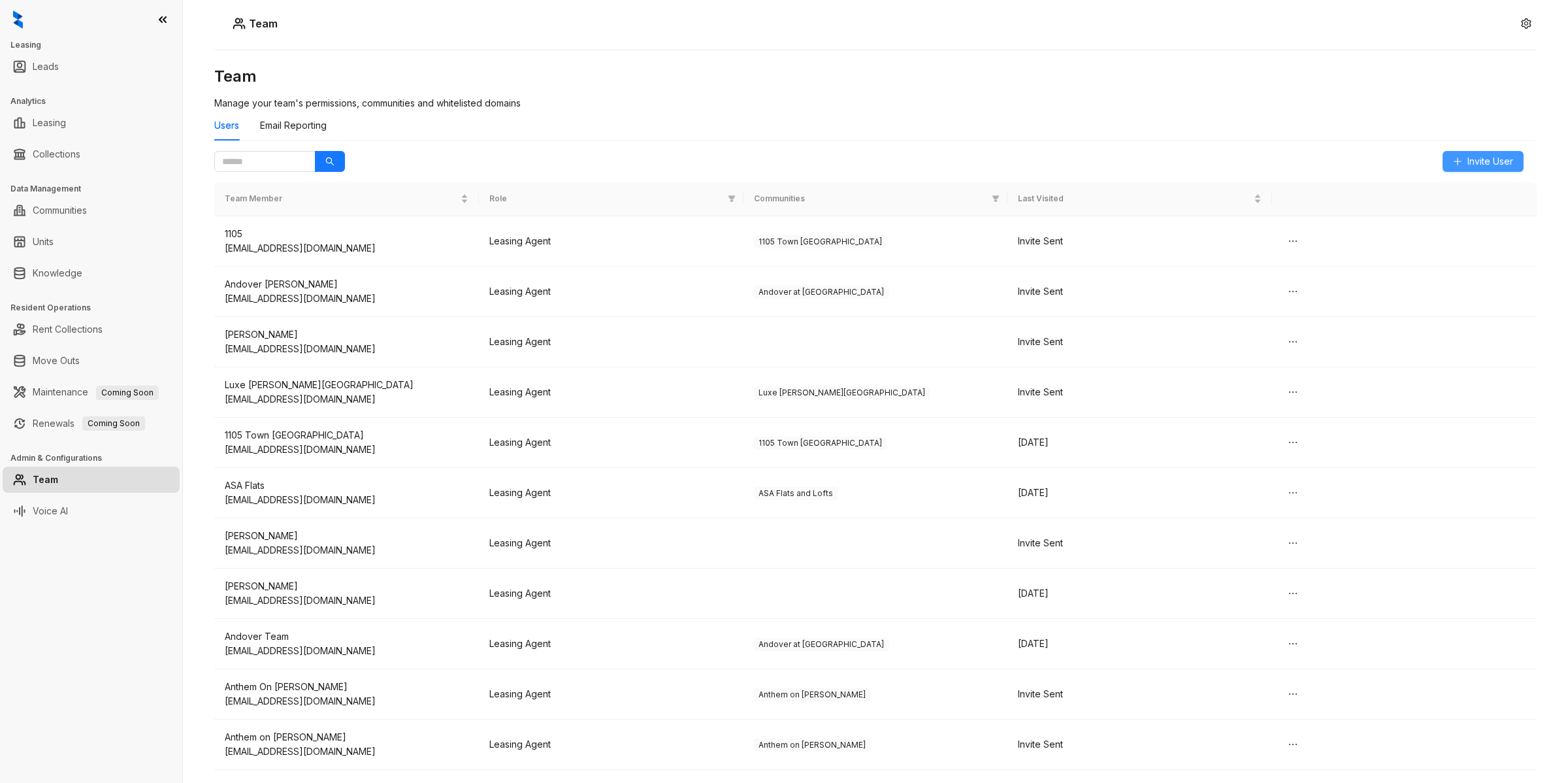
click at [1475, 162] on span "Invite User" at bounding box center [1490, 161] width 45 height 14
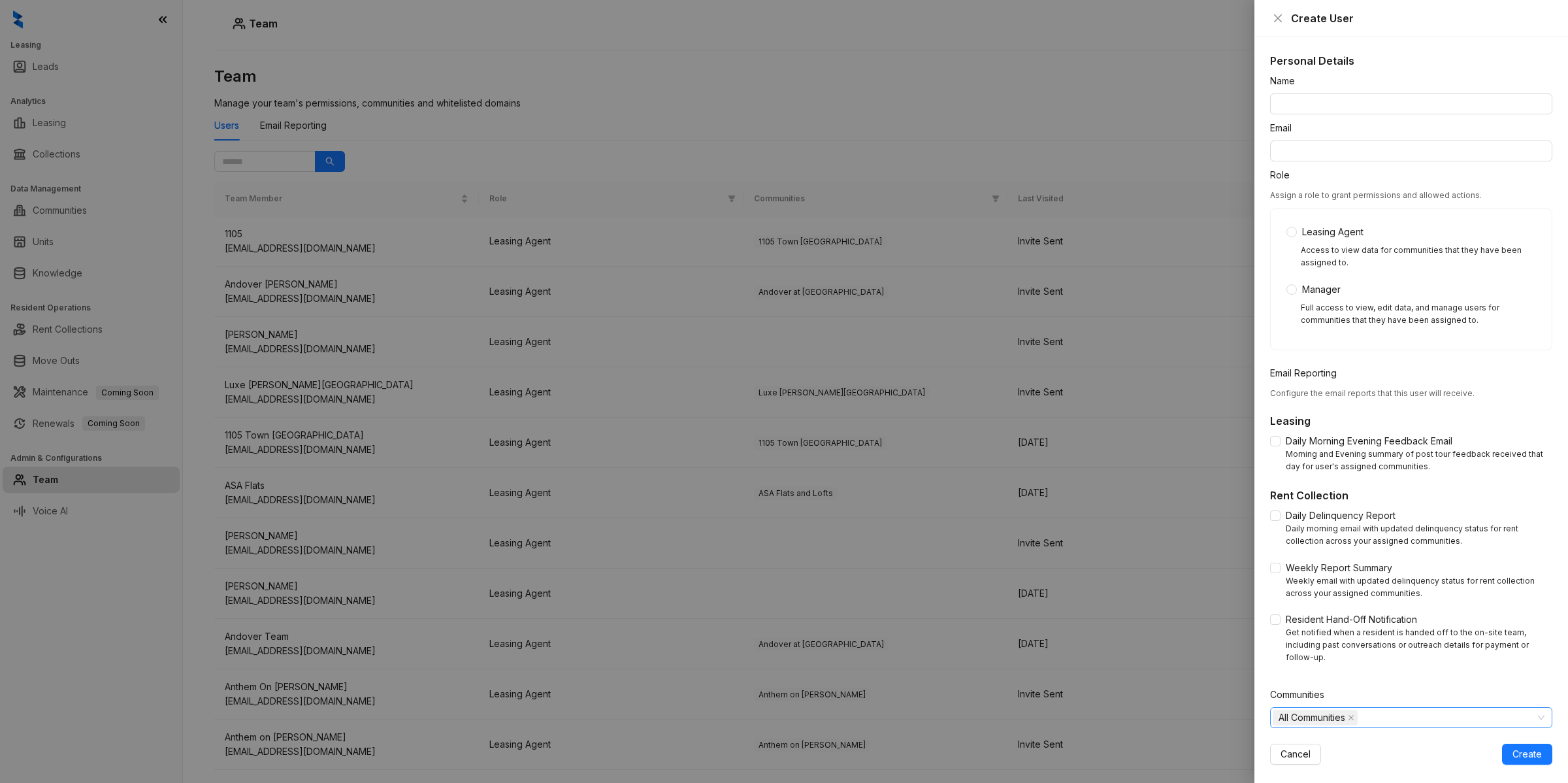
click at [1283, 723] on span "All Communities" at bounding box center [1312, 718] width 67 height 14
click at [1281, 743] on icon "caret-down" at bounding box center [1280, 745] width 6 height 6
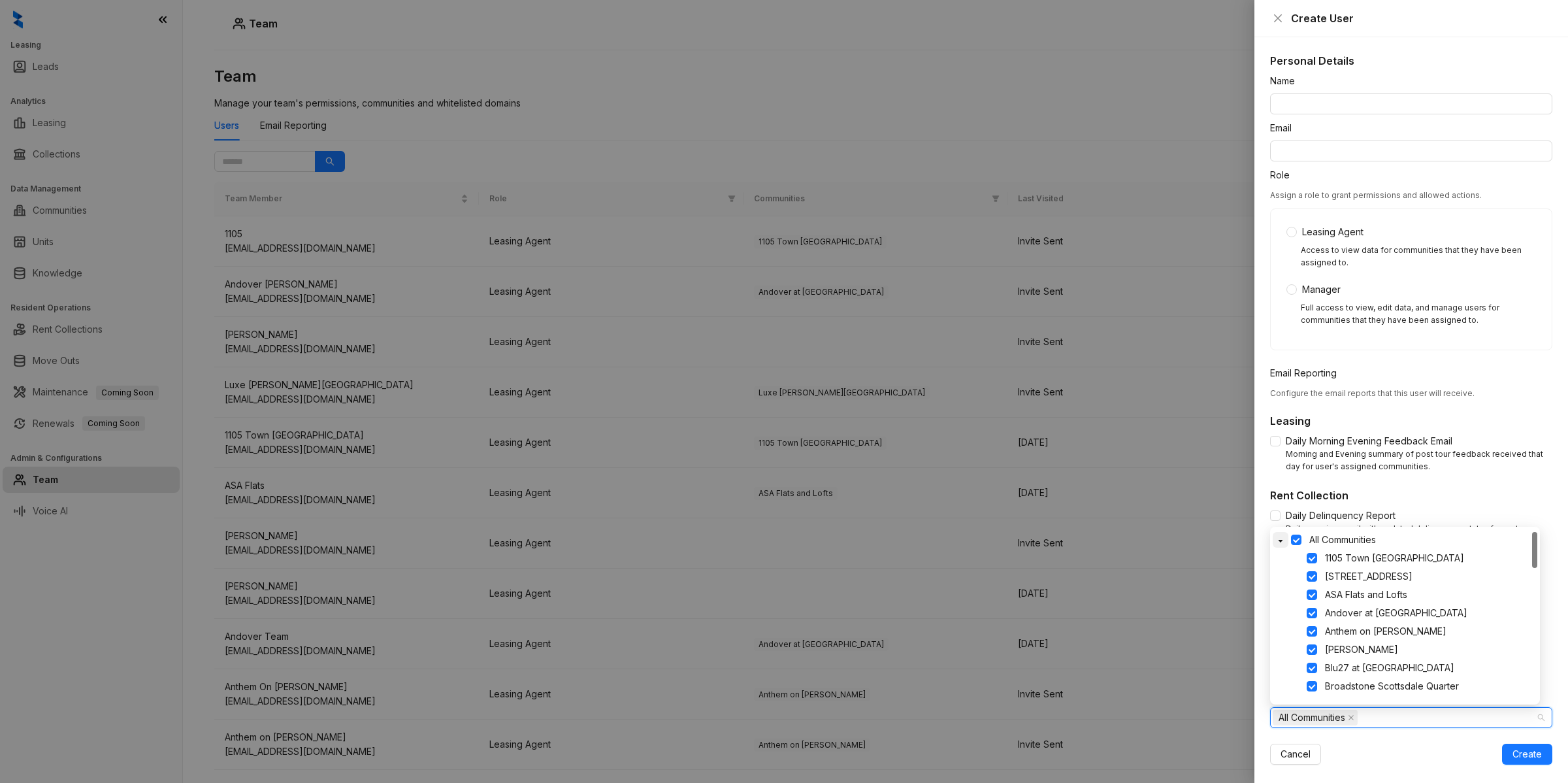
click at [1279, 541] on icon "caret-down" at bounding box center [1281, 541] width 5 height 3
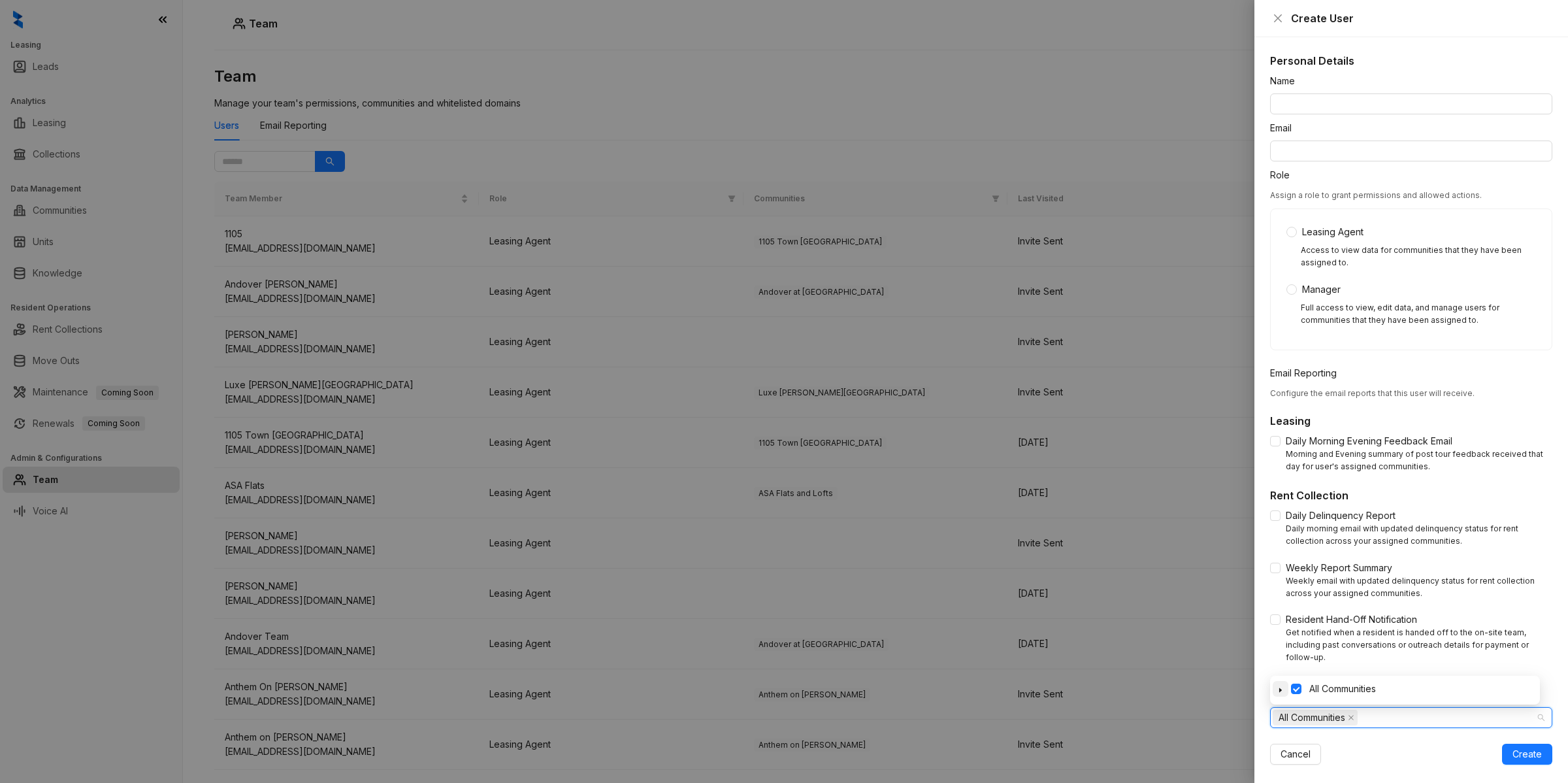
click at [1281, 694] on span at bounding box center [1280, 689] width 16 height 16
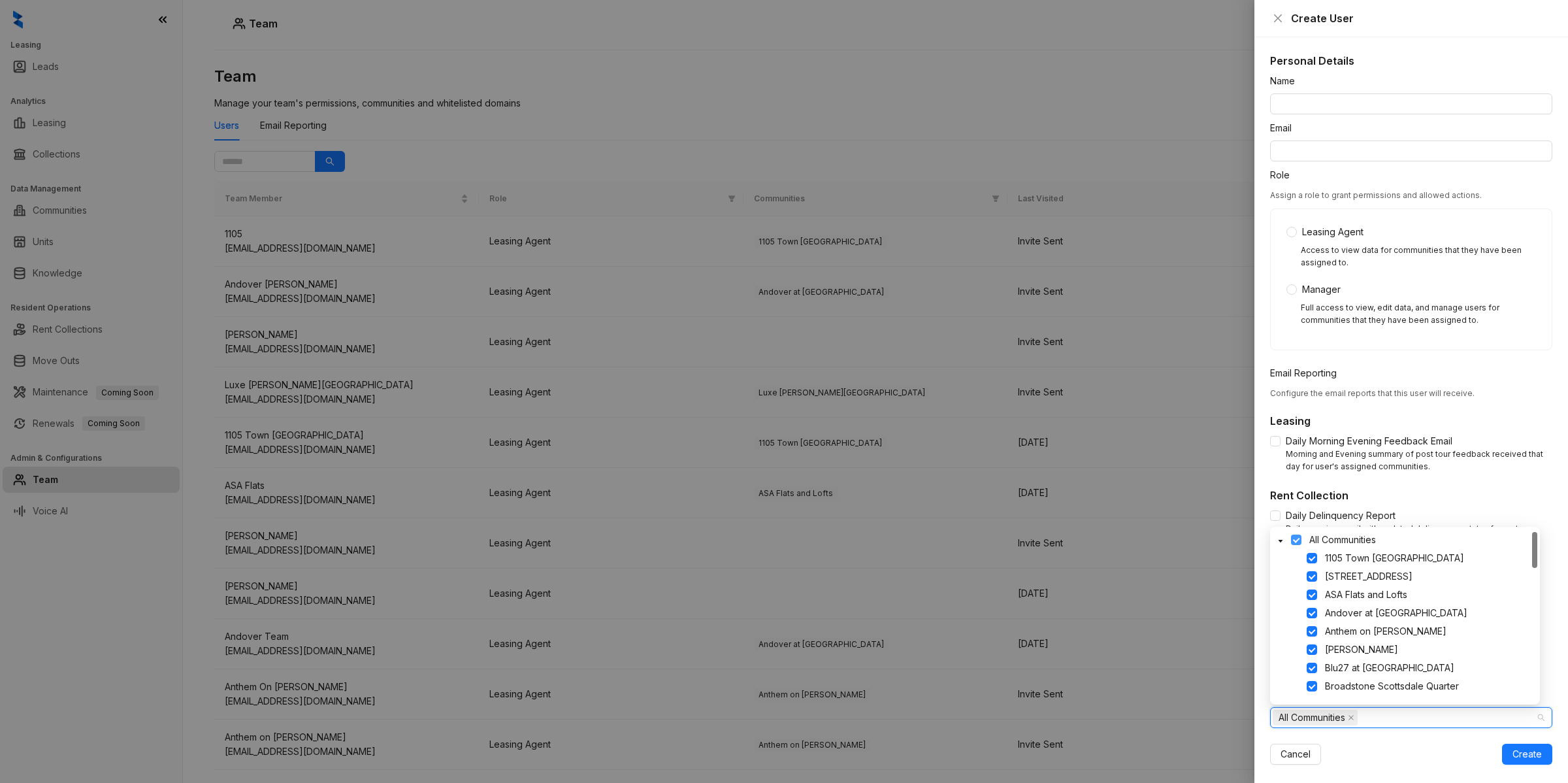
click at [1298, 542] on span at bounding box center [1296, 540] width 10 height 10
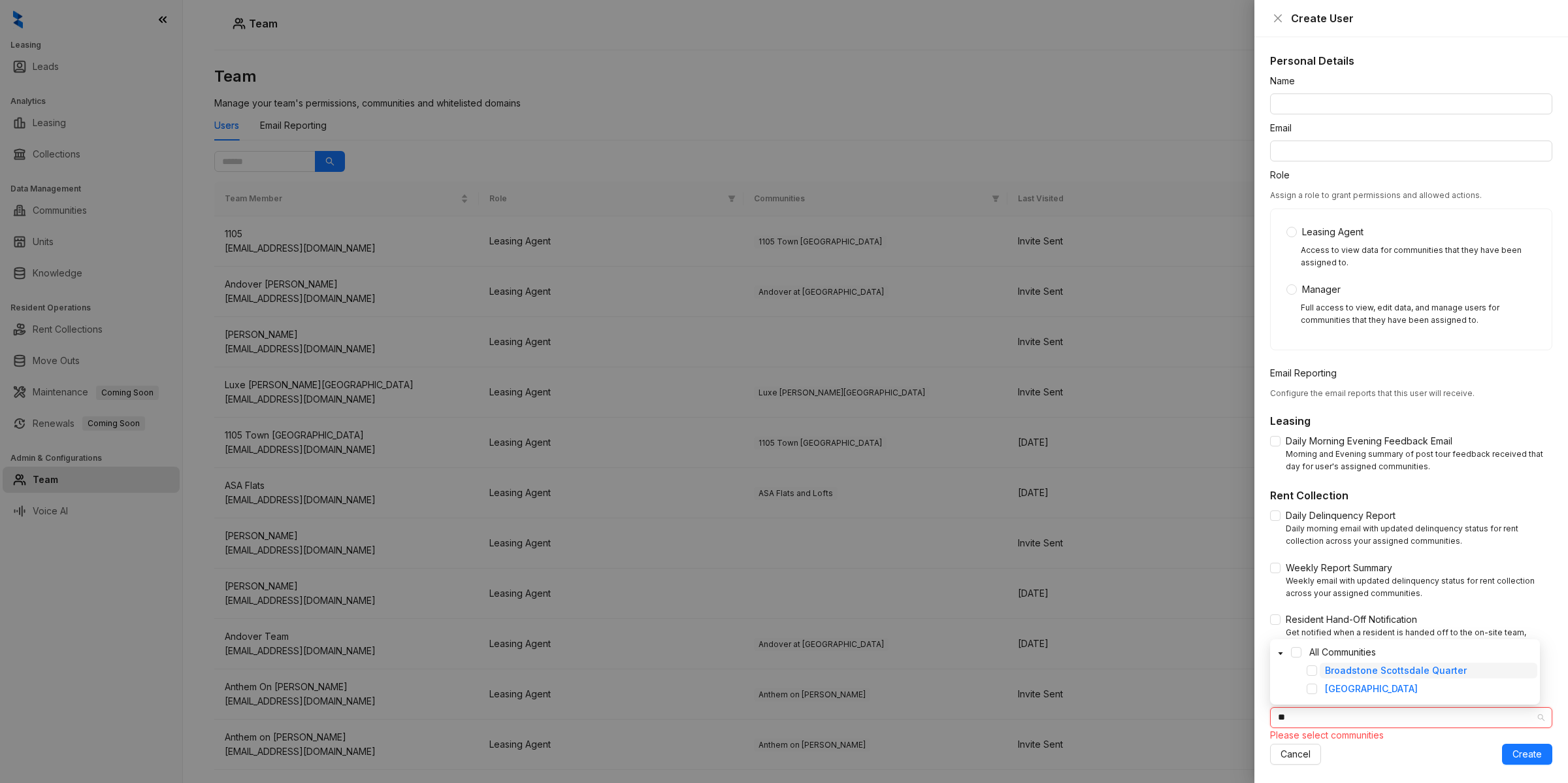
type input "*"
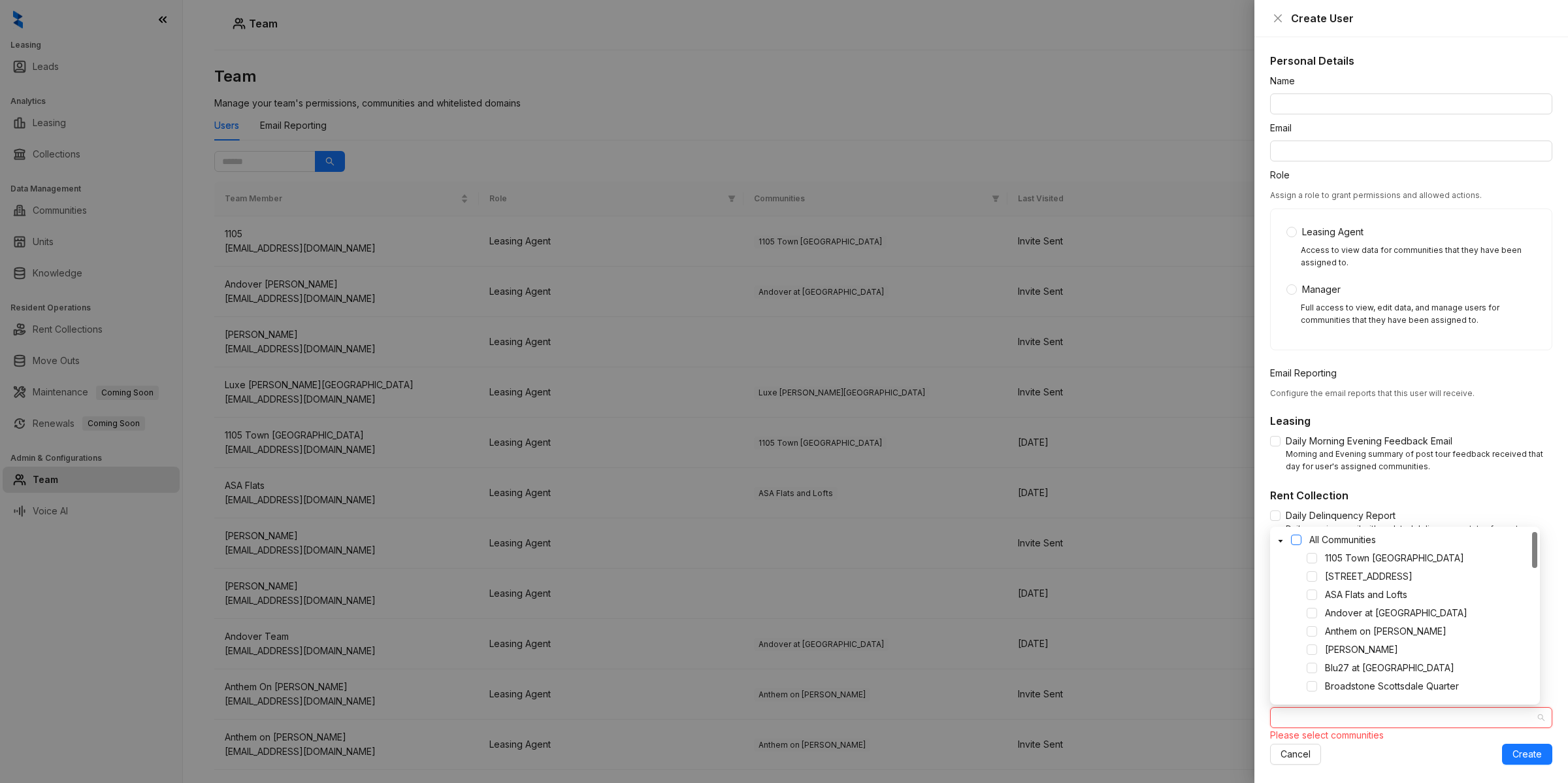
click at [1295, 537] on span at bounding box center [1296, 540] width 10 height 10
click at [1272, 18] on icon "close" at bounding box center [1277, 18] width 10 height 10
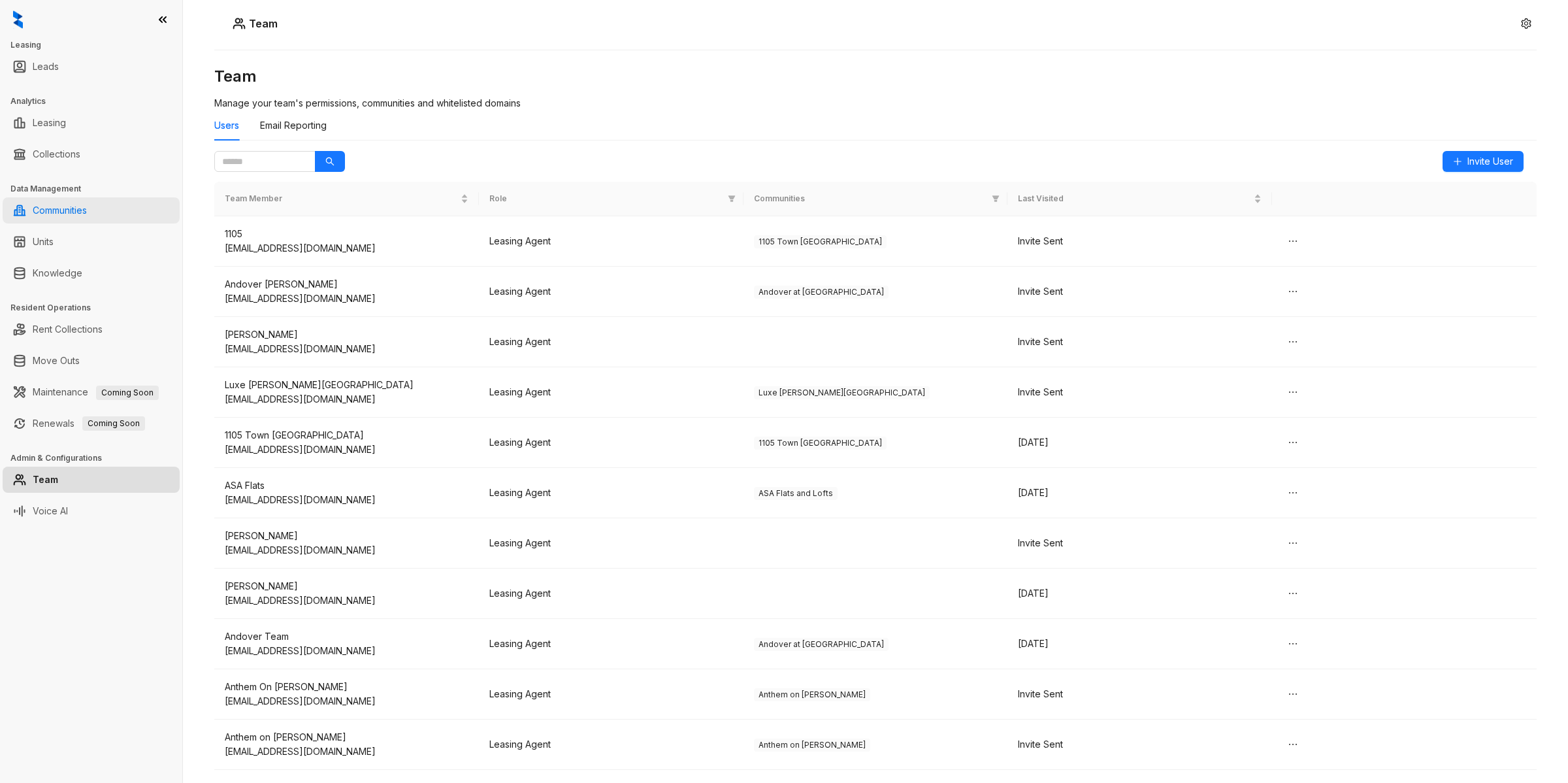
click at [87, 210] on link "Communities" at bounding box center [59, 210] width 54 height 26
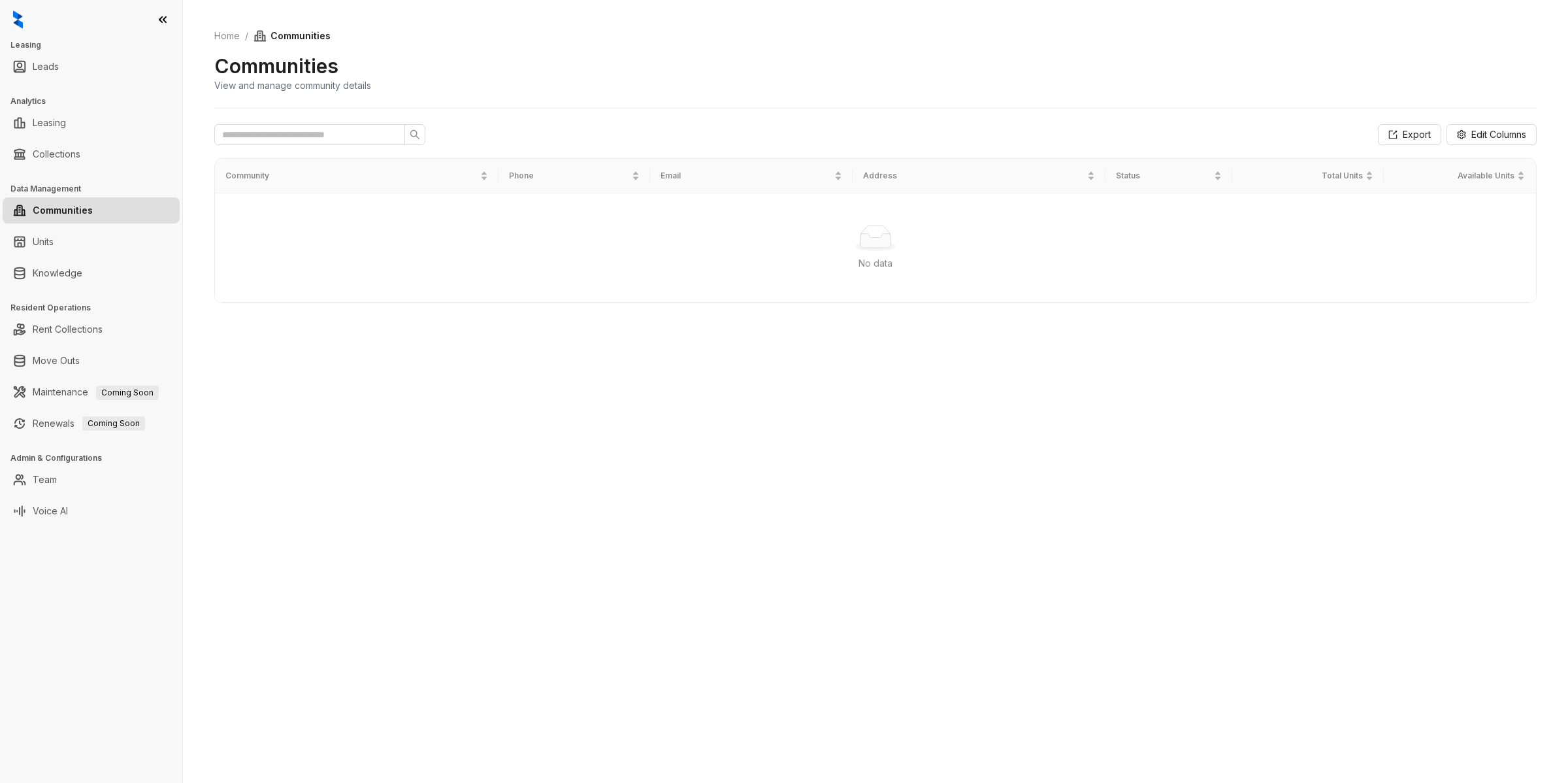
click at [32, 44] on h3 "Leasing" at bounding box center [96, 45] width 172 height 12
click at [66, 120] on link "Leasing" at bounding box center [49, 123] width 33 height 26
select select "******"
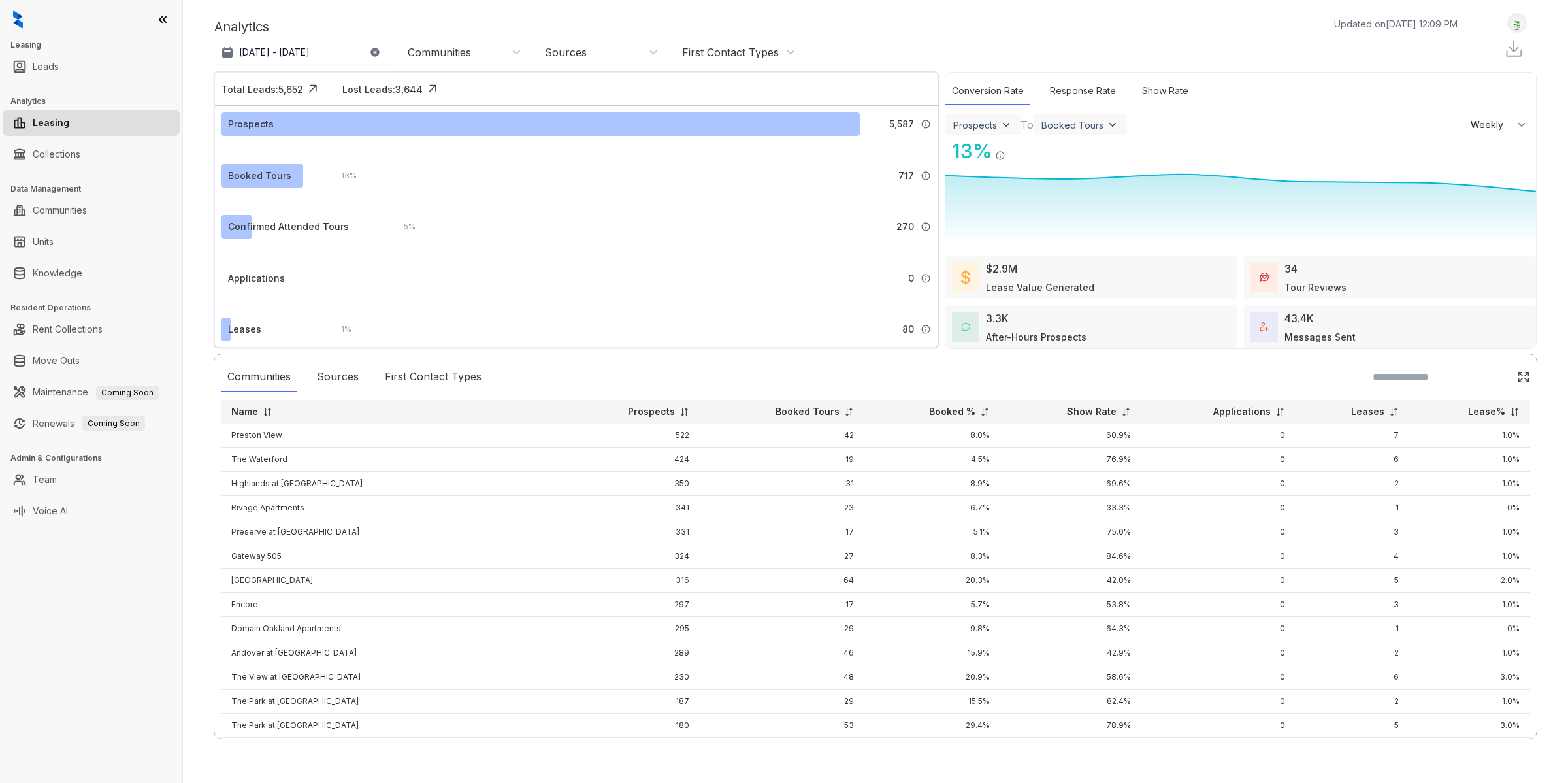
click at [1374, 23] on p "Updated on [DATE] 12:09 PM" at bounding box center [1395, 24] width 123 height 14
click at [1373, 23] on p "Updated on [DATE] 12:09 PM" at bounding box center [1395, 24] width 123 height 14
click at [1511, 21] on img at bounding box center [1517, 23] width 19 height 14
click at [1252, 34] on div "Analytics Updated on [DATE] 12:09 PM" at bounding box center [842, 27] width 1256 height 19
click at [87, 207] on link "Communities" at bounding box center [59, 210] width 54 height 26
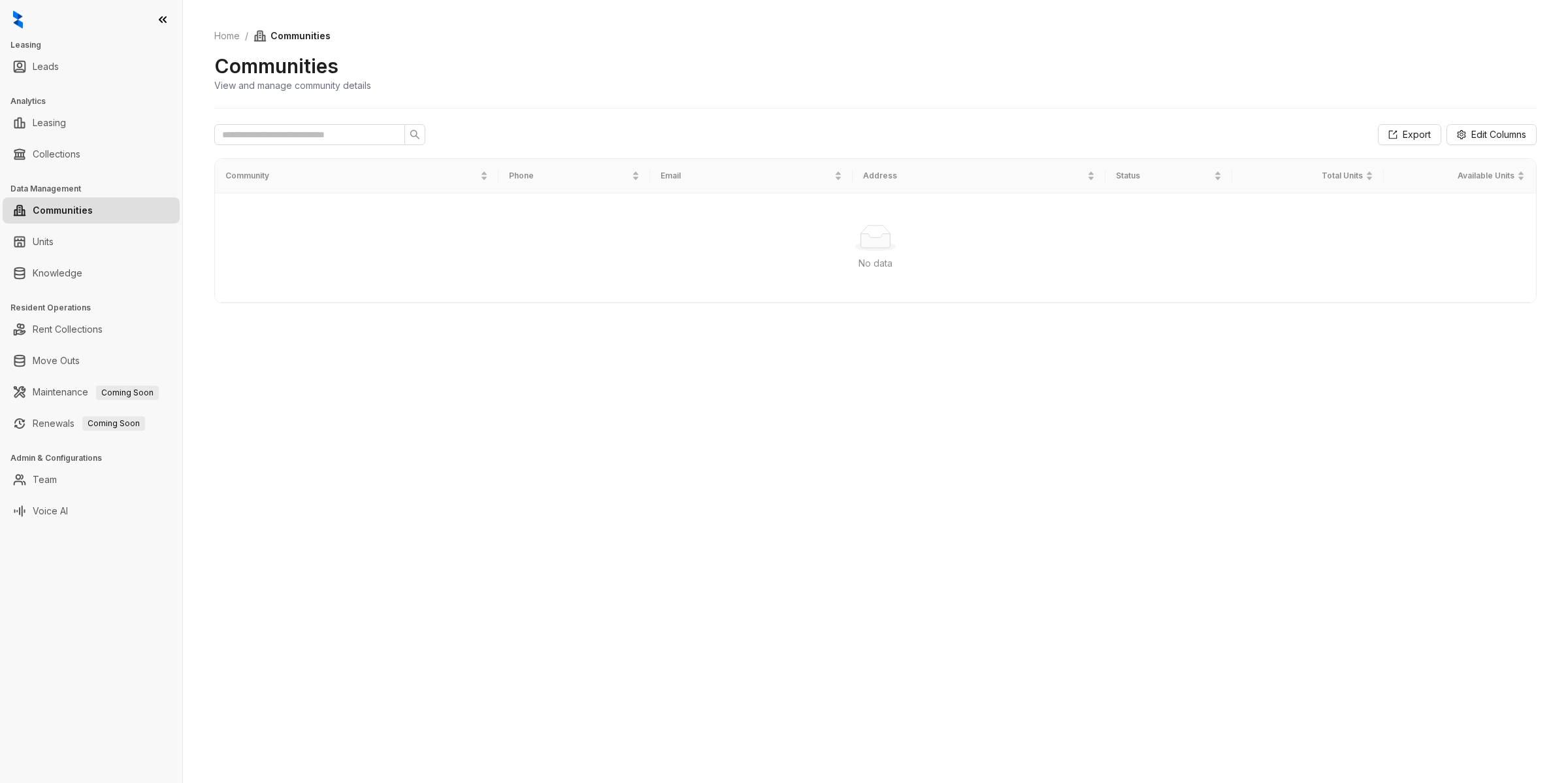
drag, startPoint x: 703, startPoint y: 510, endPoint x: 690, endPoint y: 510, distance: 13.0
click at [703, 510] on div "Home / Communities Communities View and manage community details Export Edit Co…" at bounding box center [876, 392] width 1385 height 783
click at [498, 511] on div "Home / Communities Communities View and manage community details Export Edit Co…" at bounding box center [876, 392] width 1385 height 783
